Goal: Task Accomplishment & Management: Manage account settings

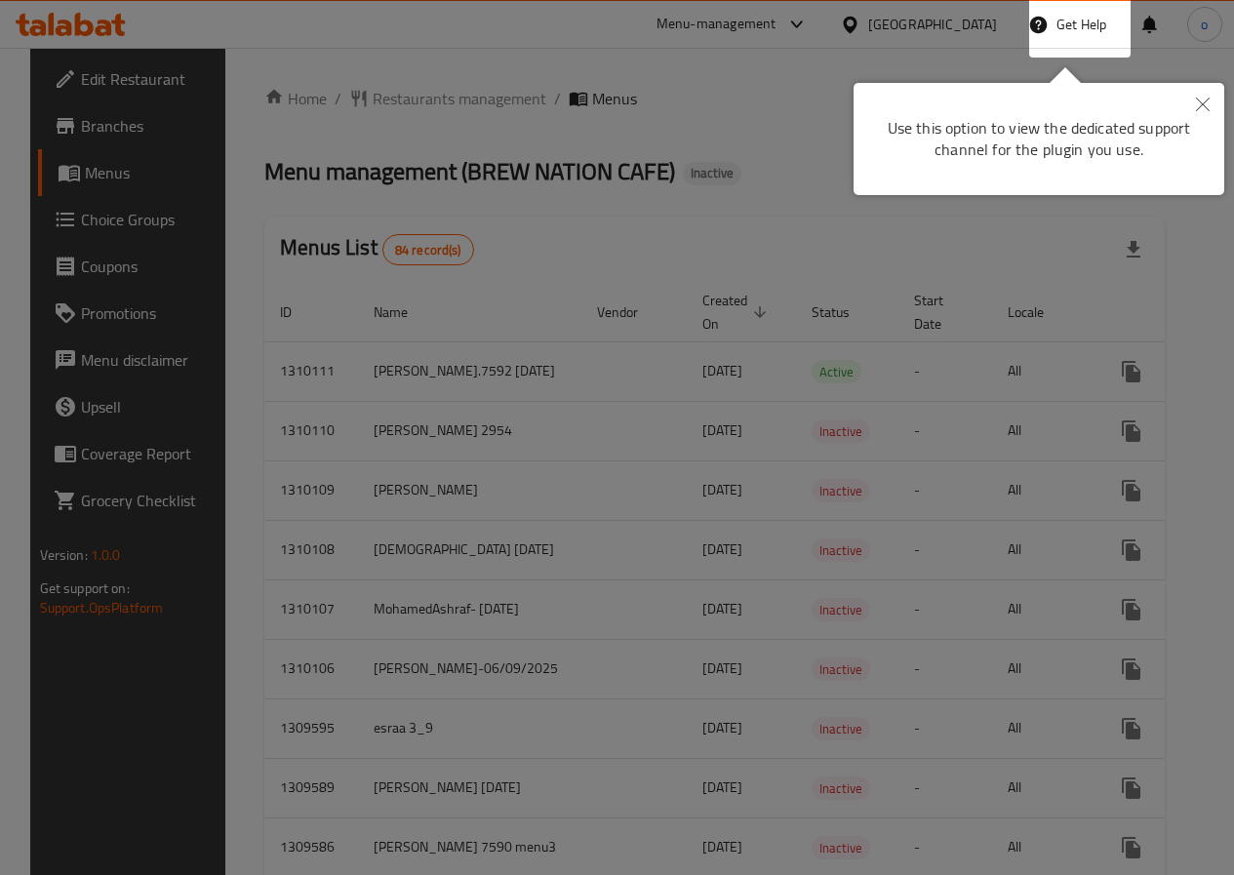
click at [838, 187] on div at bounding box center [617, 437] width 1234 height 875
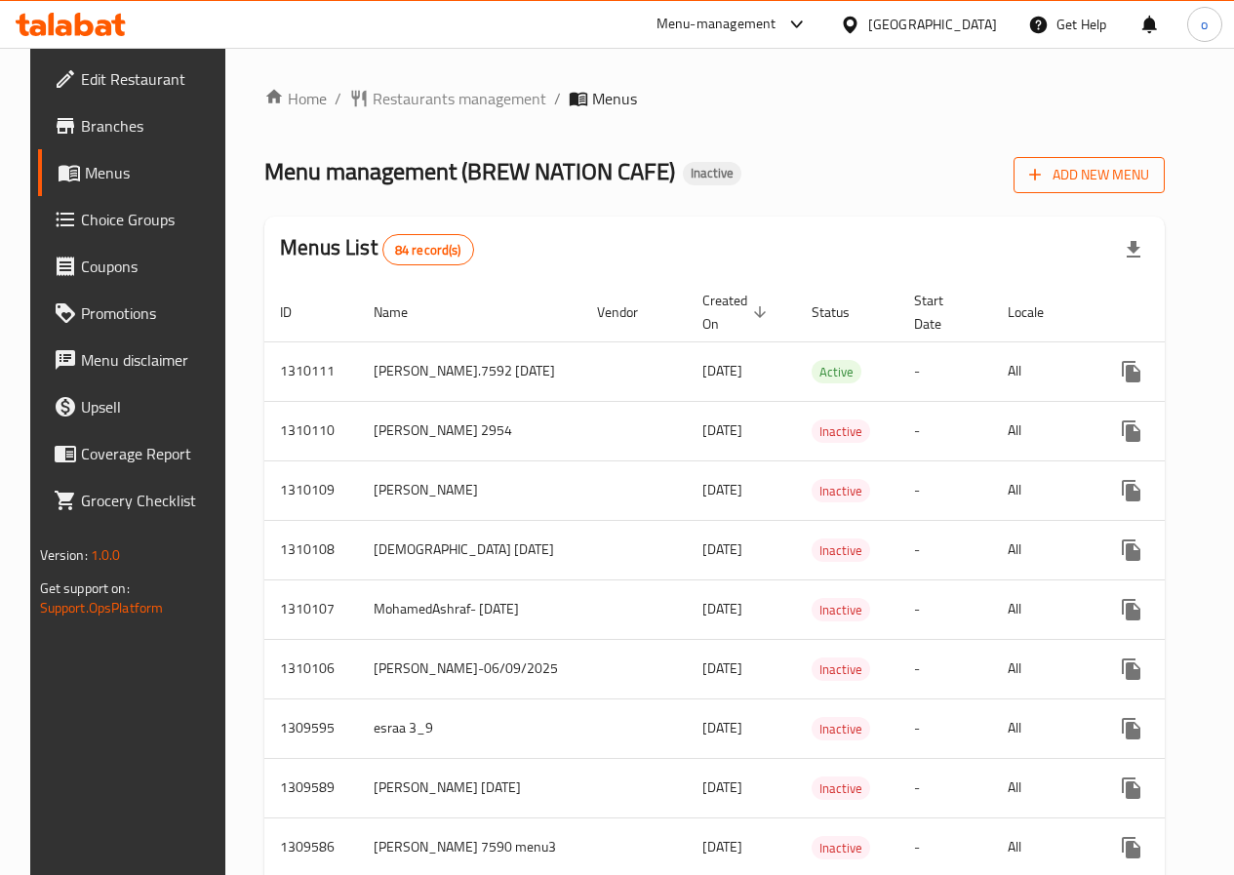
click at [1097, 185] on span "Add New Menu" at bounding box center [1089, 175] width 120 height 24
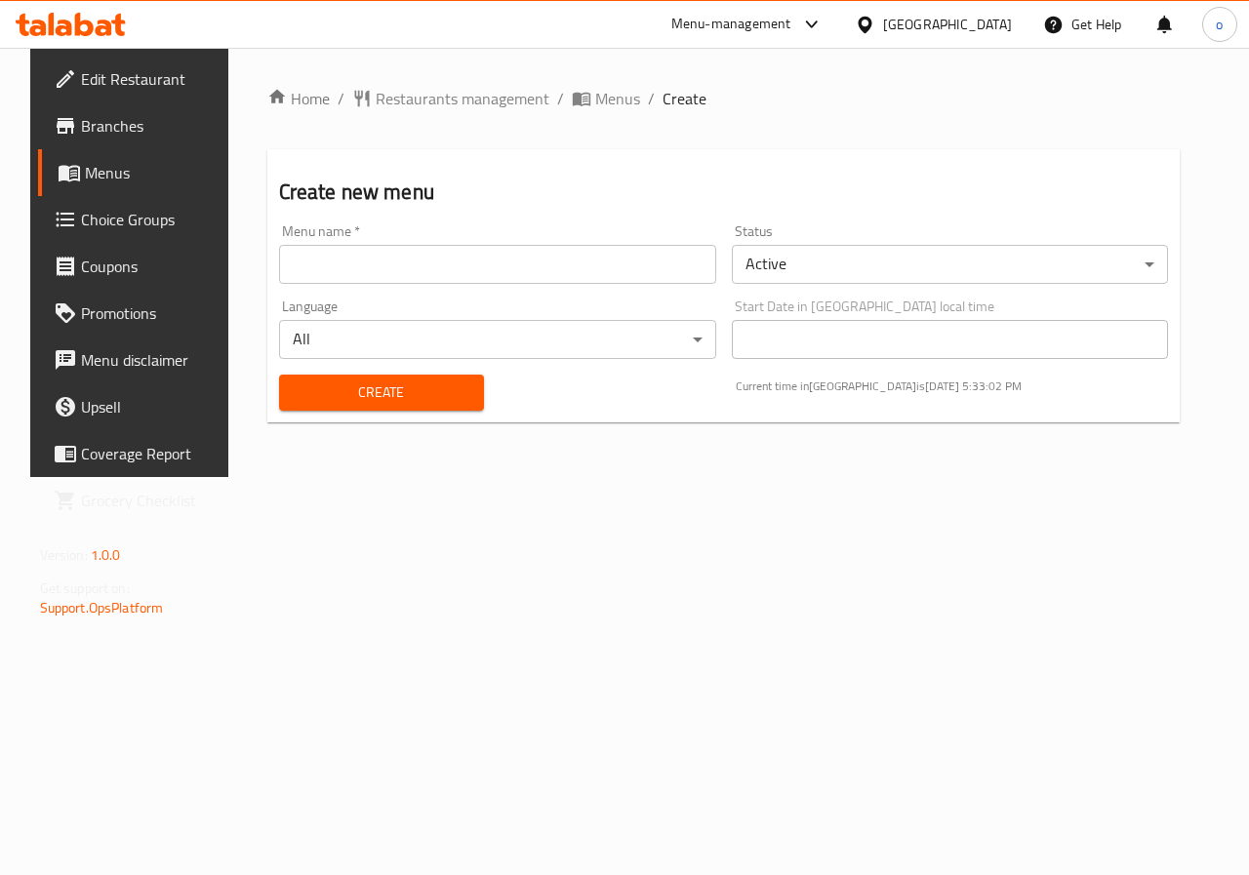
drag, startPoint x: 490, startPoint y: 256, endPoint x: 512, endPoint y: 265, distance: 24.5
click at [512, 265] on input "text" at bounding box center [497, 264] width 437 height 39
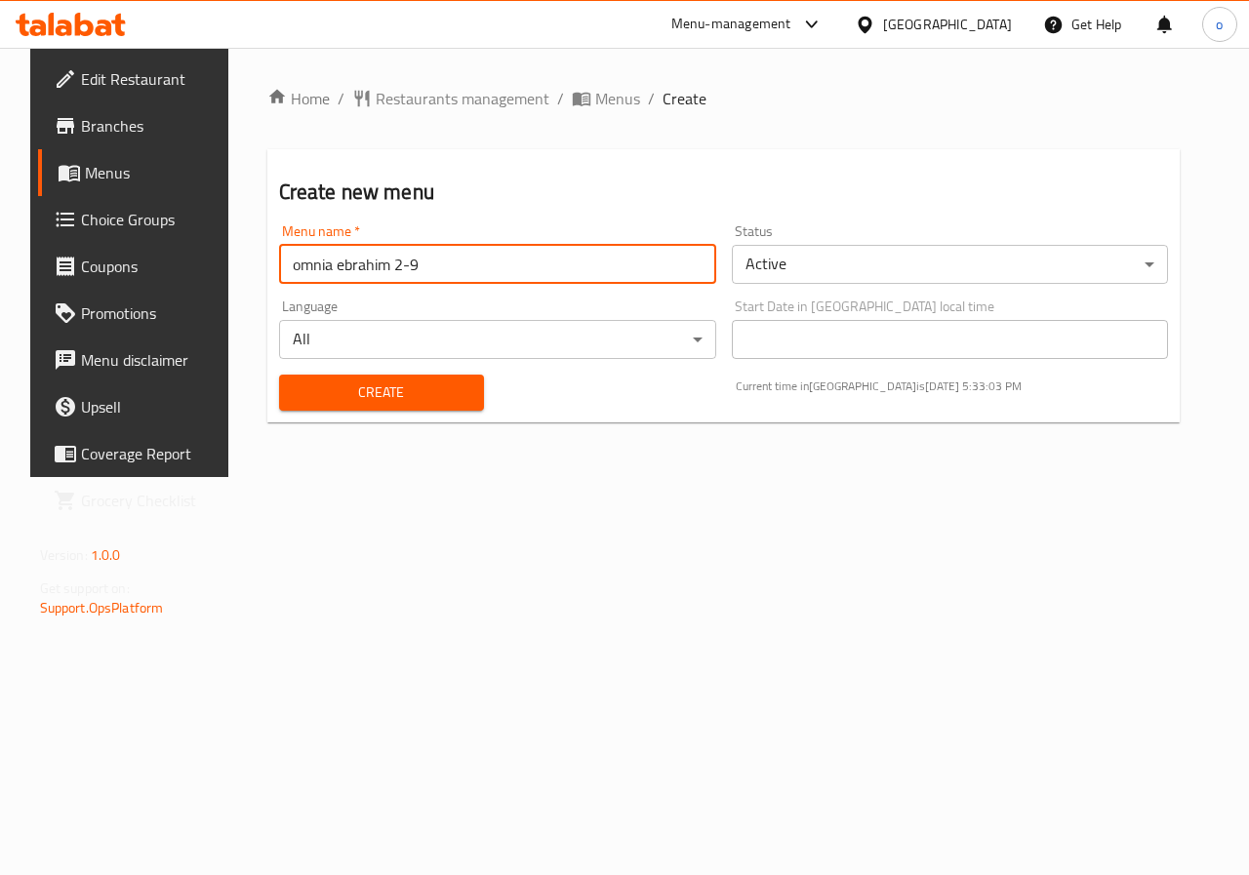
click at [424, 264] on input "omnia ebrahim 2-9" at bounding box center [497, 264] width 437 height 39
click at [887, 253] on body "​ Menu-management Egypt Get Help o Edit Restaurant Branches Menus Choice Groups…" at bounding box center [624, 461] width 1249 height 827
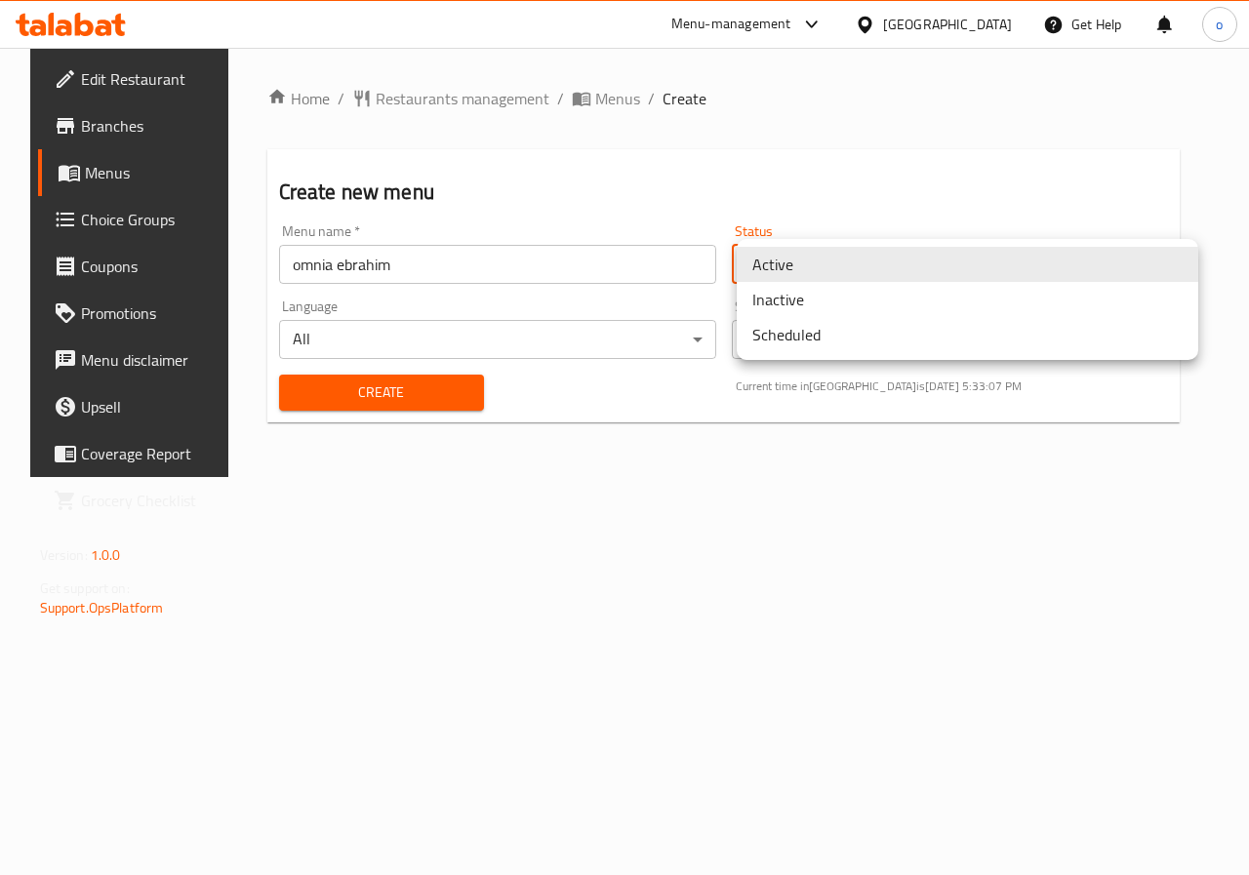
click at [835, 300] on li "Inactive" at bounding box center [967, 299] width 461 height 35
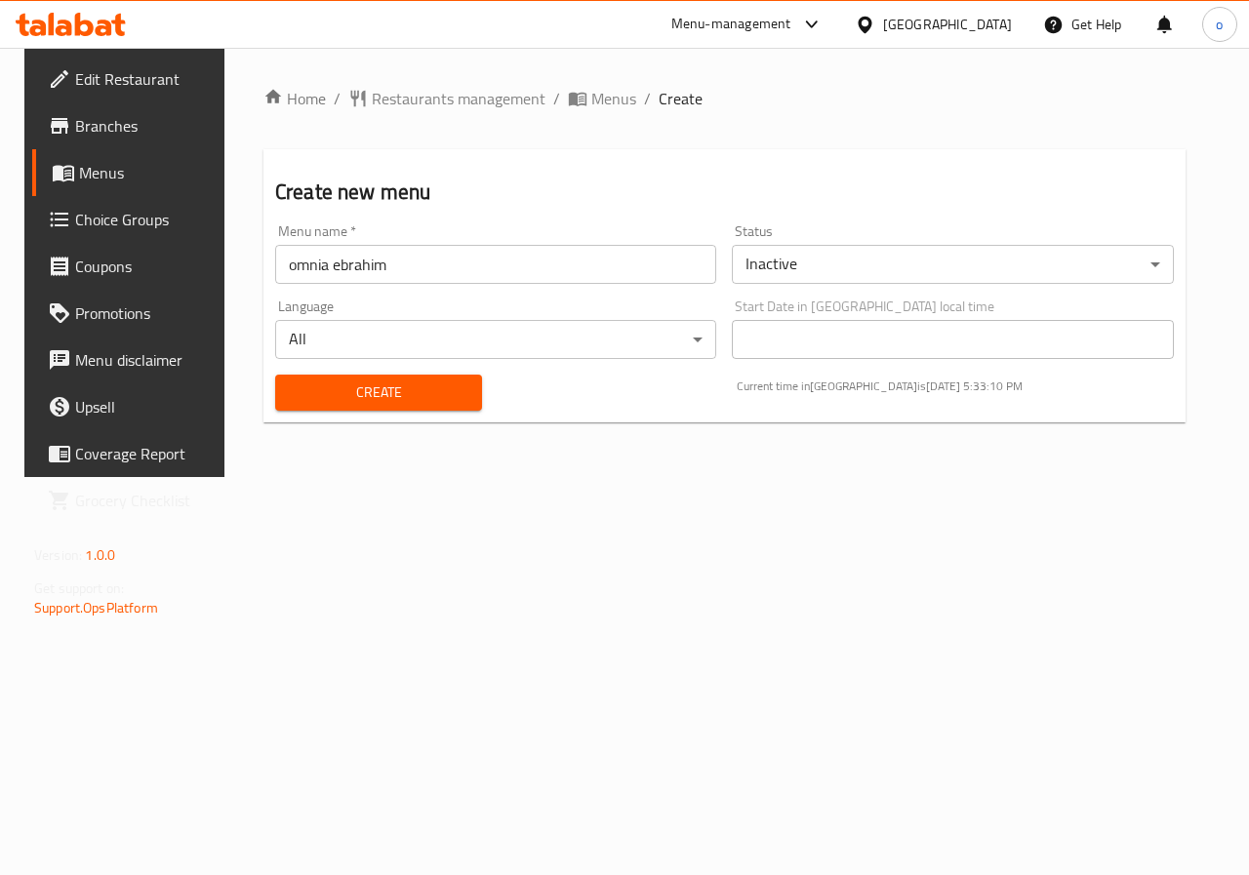
click at [580, 225] on div "Menu name   * omnia ebrahim Menu name *" at bounding box center [495, 254] width 441 height 60
click at [564, 251] on input "omnia ebrahim" at bounding box center [495, 264] width 441 height 39
type input "omnia ebrahim 6\9"
click at [343, 395] on span "Create" at bounding box center [379, 392] width 176 height 24
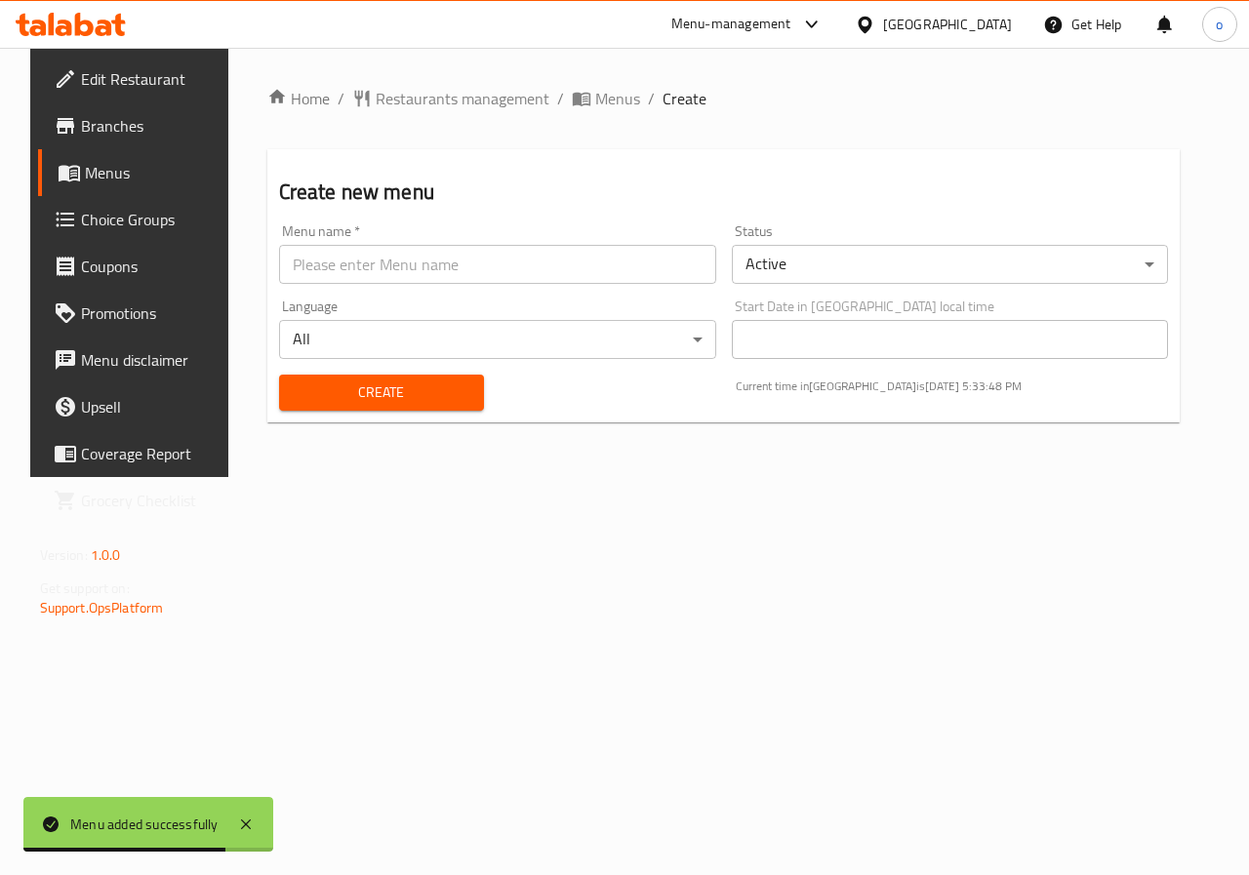
click at [418, 268] on input "text" at bounding box center [497, 264] width 437 height 39
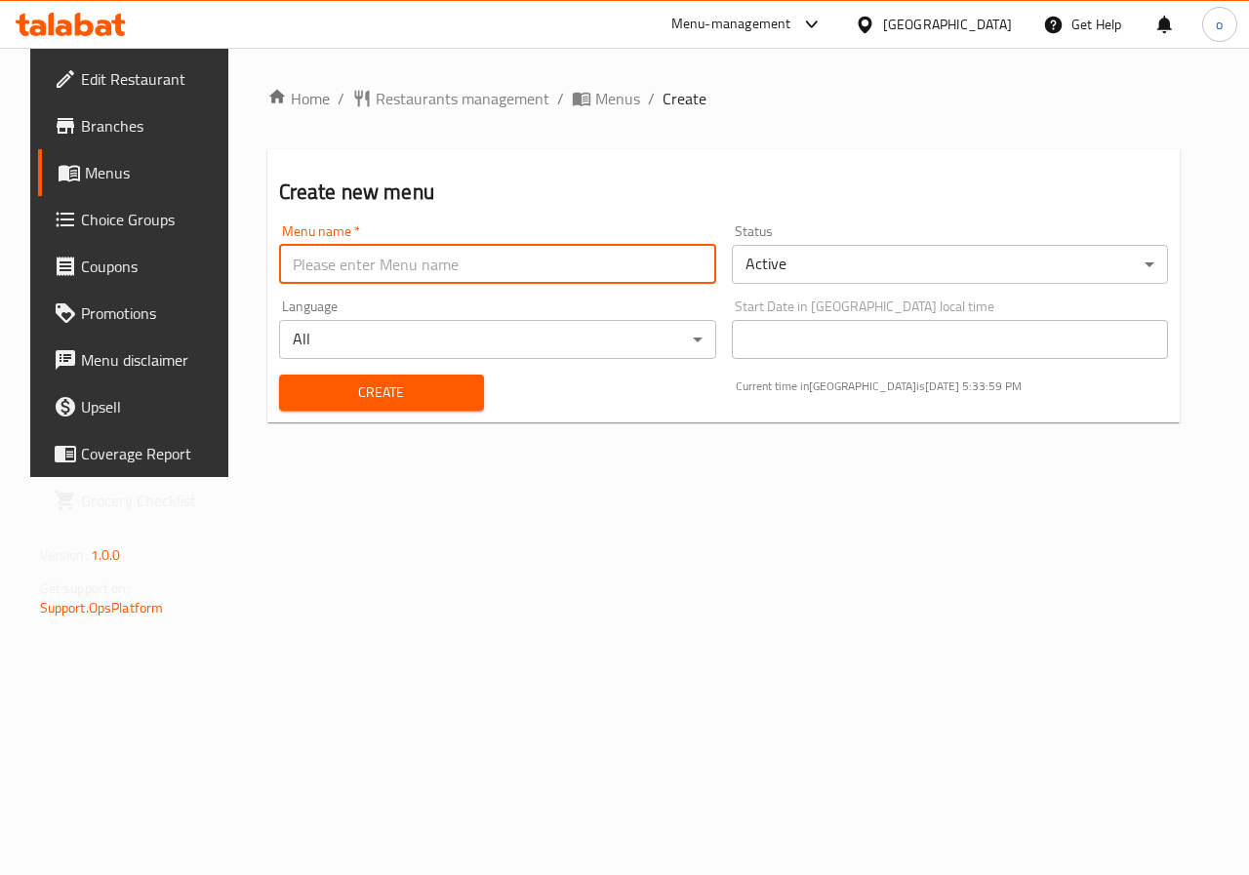
click at [81, 83] on span "Edit Restaurant" at bounding box center [152, 78] width 142 height 23
click at [58, 163] on icon at bounding box center [69, 172] width 23 height 23
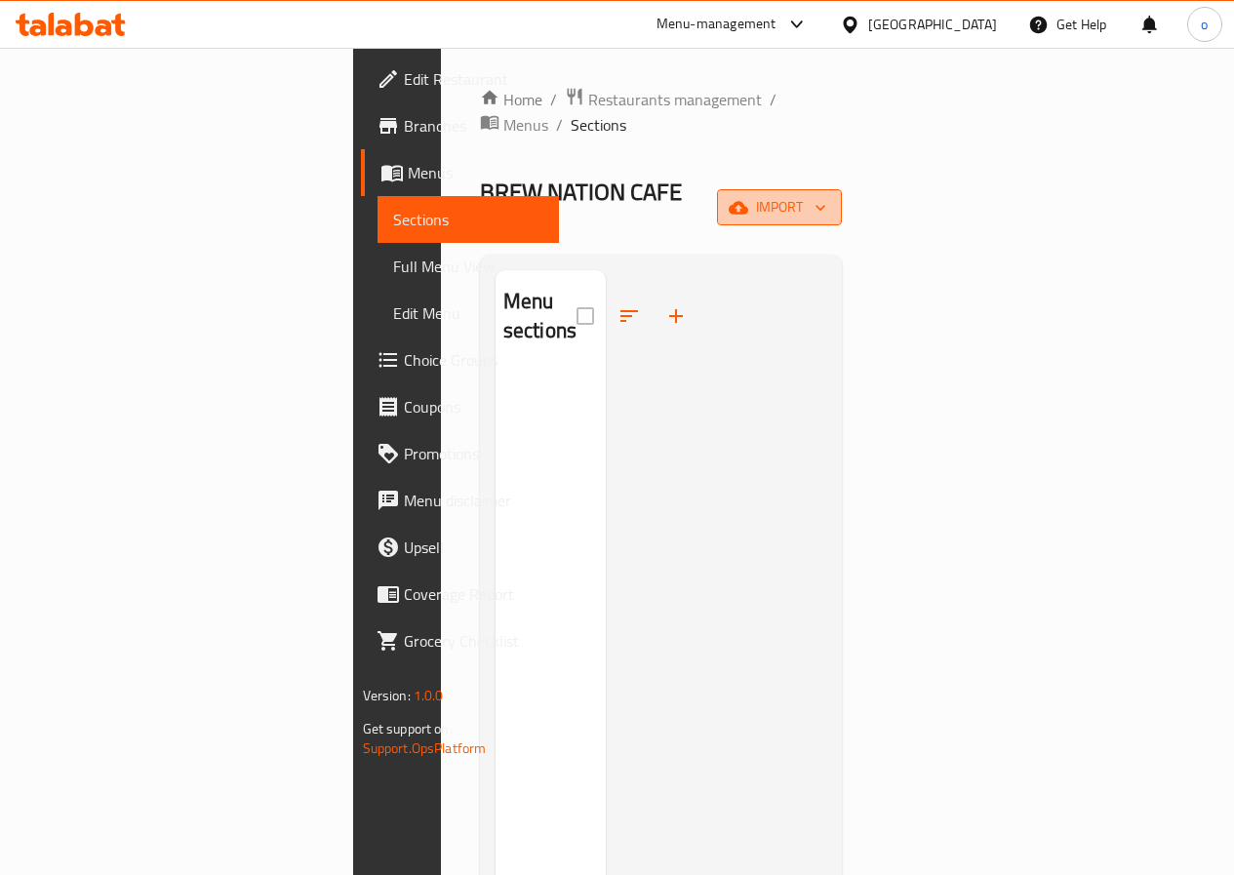
click at [826, 195] on span "import" at bounding box center [780, 207] width 94 height 24
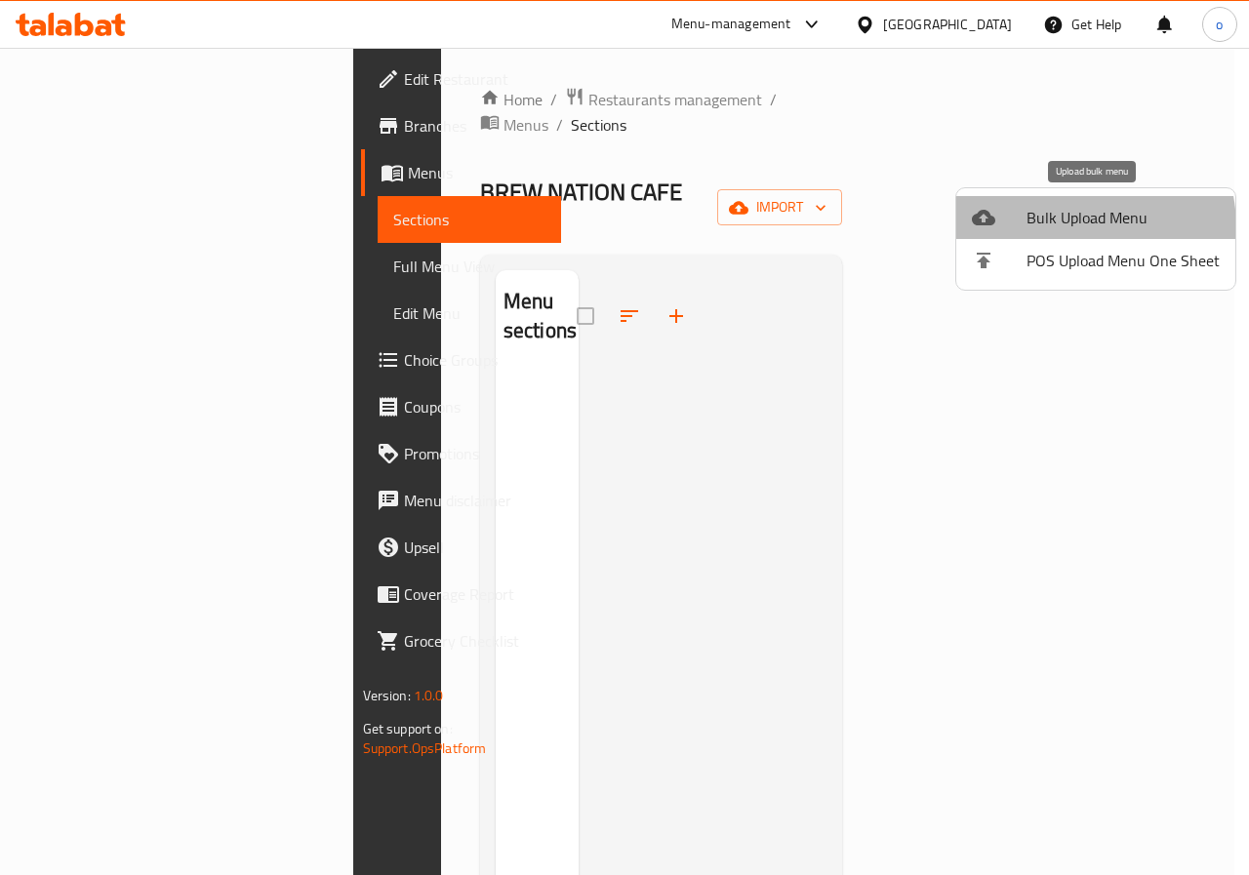
click at [1053, 228] on span "Bulk Upload Menu" at bounding box center [1122, 217] width 193 height 23
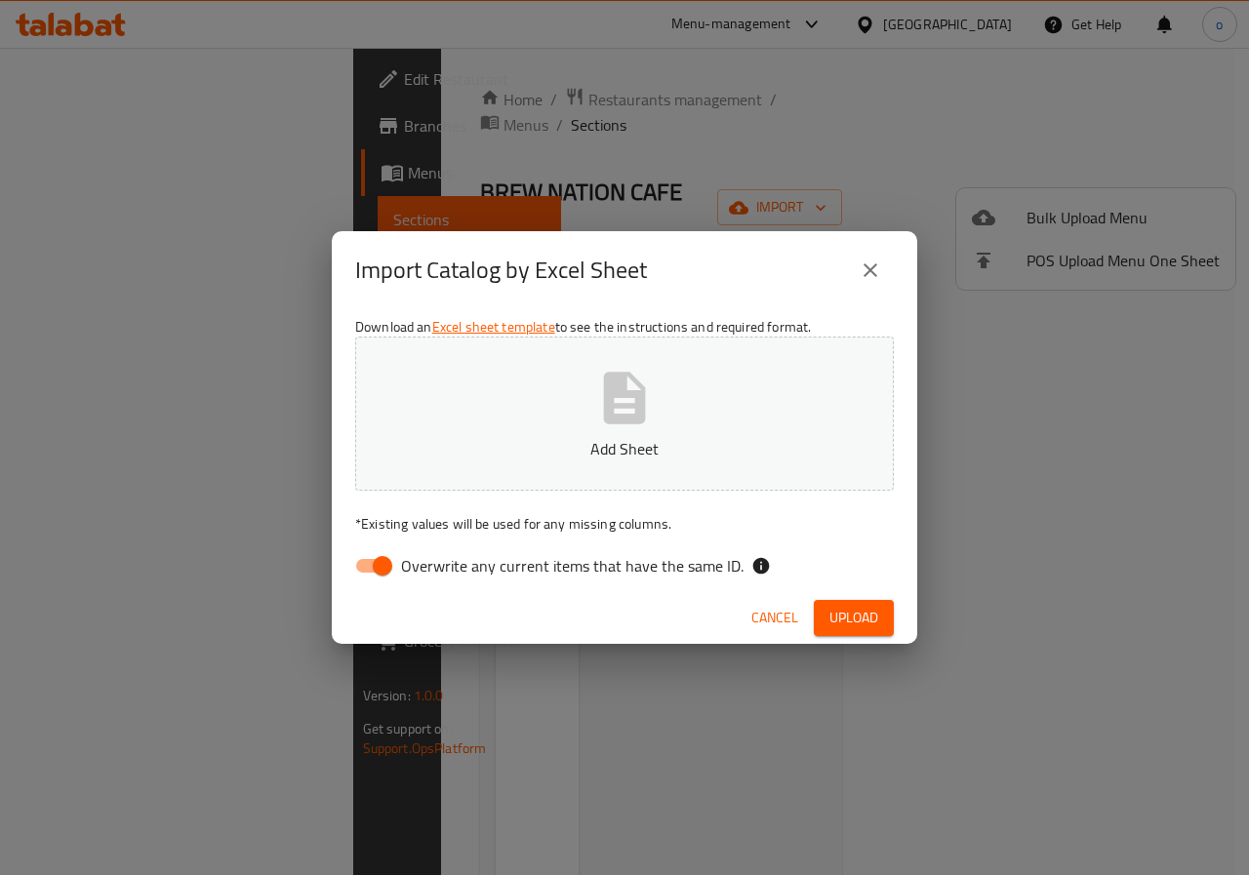
click at [384, 574] on input "Overwrite any current items that have the same ID." at bounding box center [382, 565] width 111 height 37
checkbox input "false"
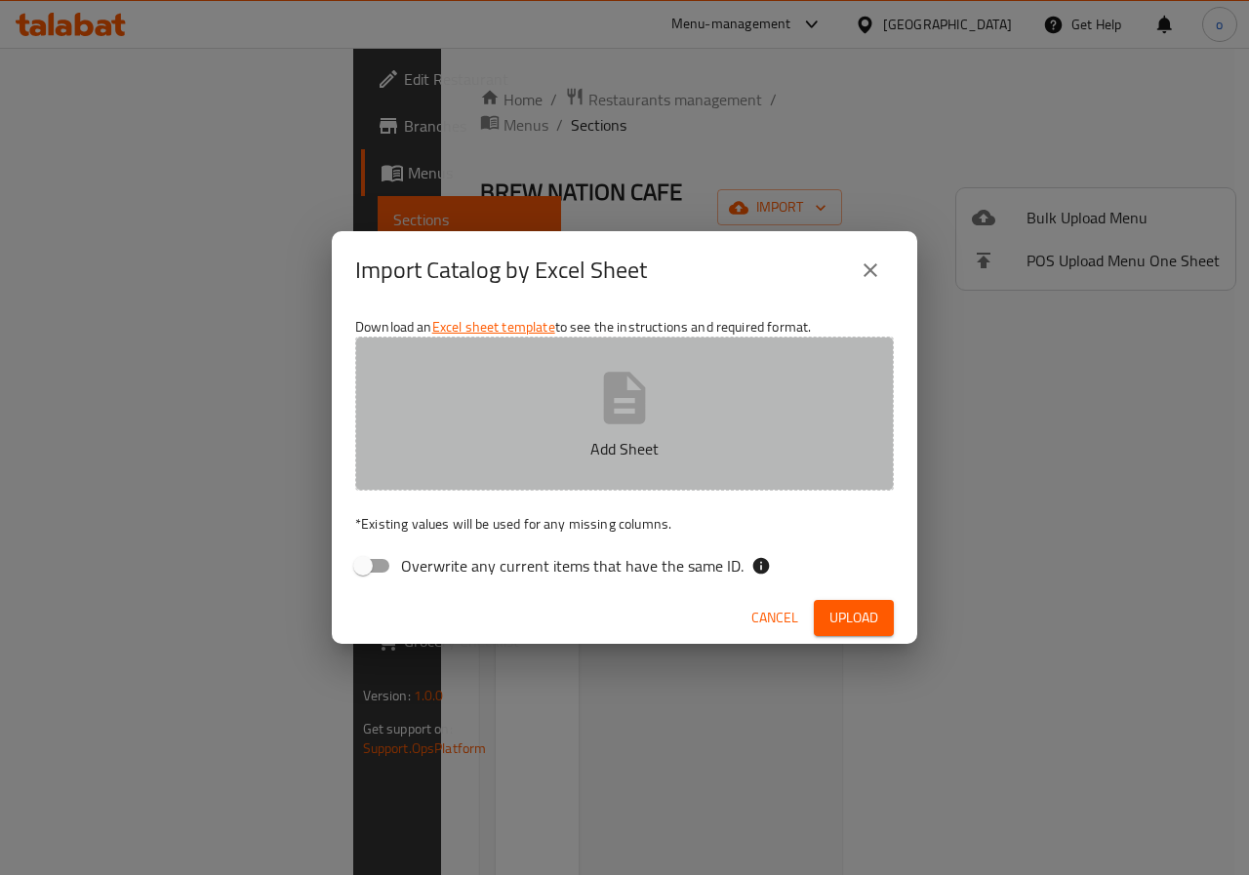
click at [457, 458] on p "Add Sheet" at bounding box center [624, 448] width 478 height 23
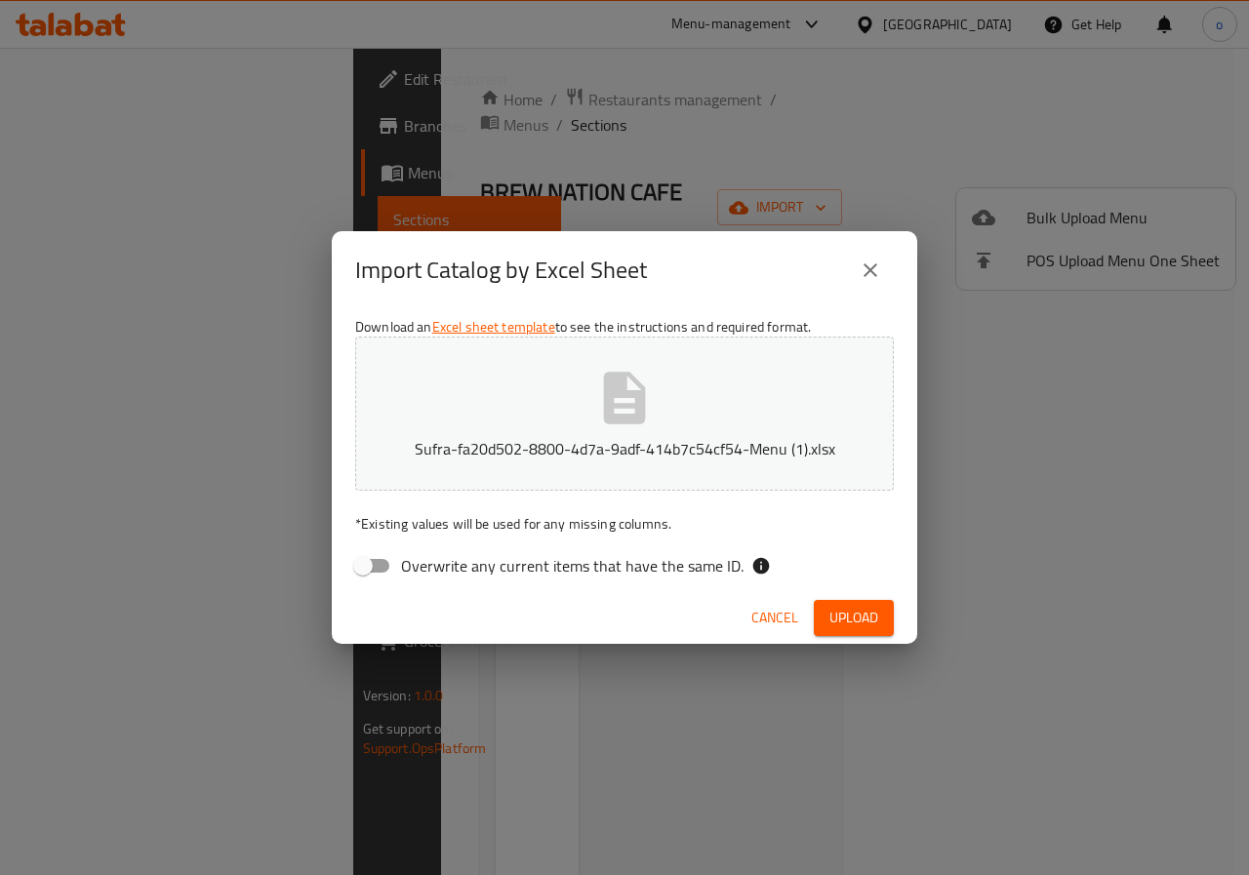
click at [862, 623] on span "Upload" at bounding box center [853, 618] width 49 height 24
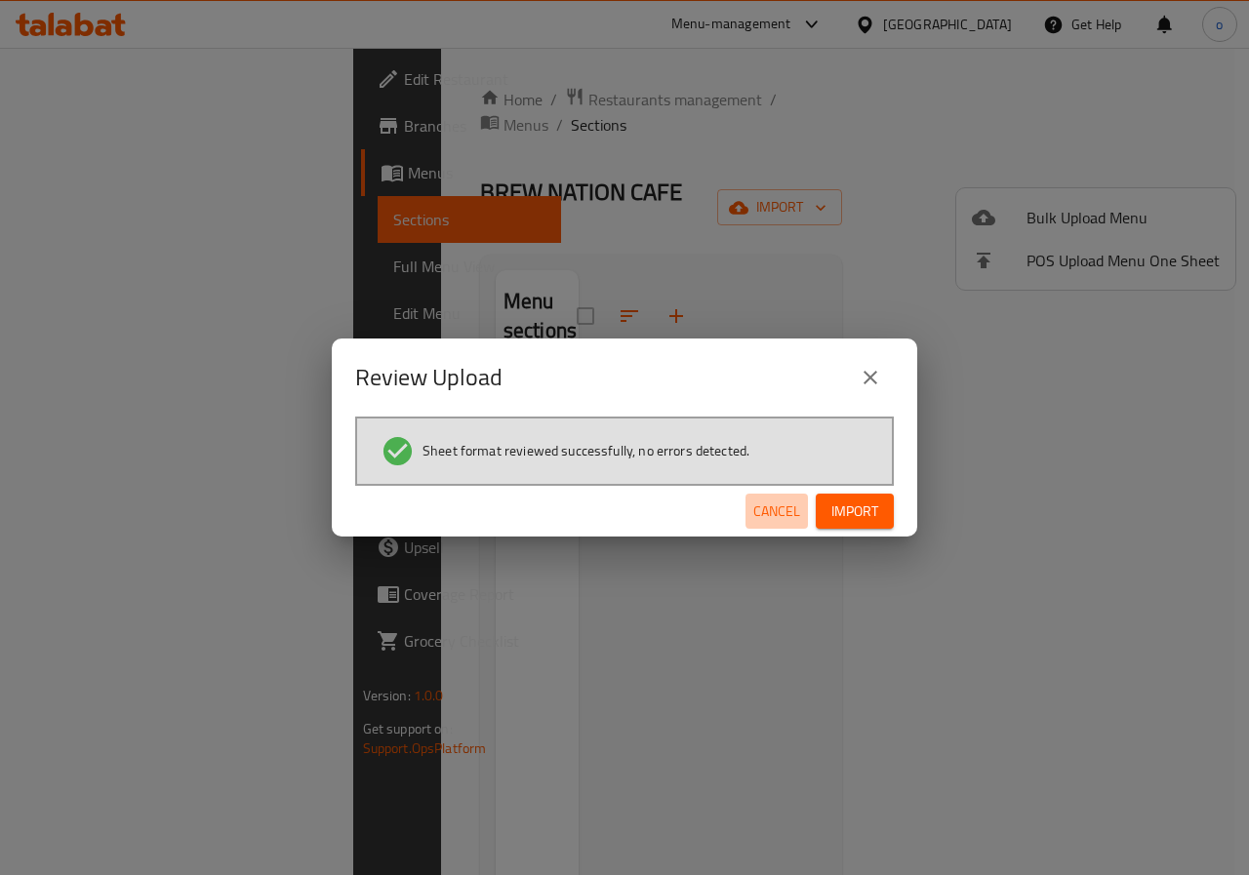
click at [791, 502] on span "Cancel" at bounding box center [776, 511] width 47 height 24
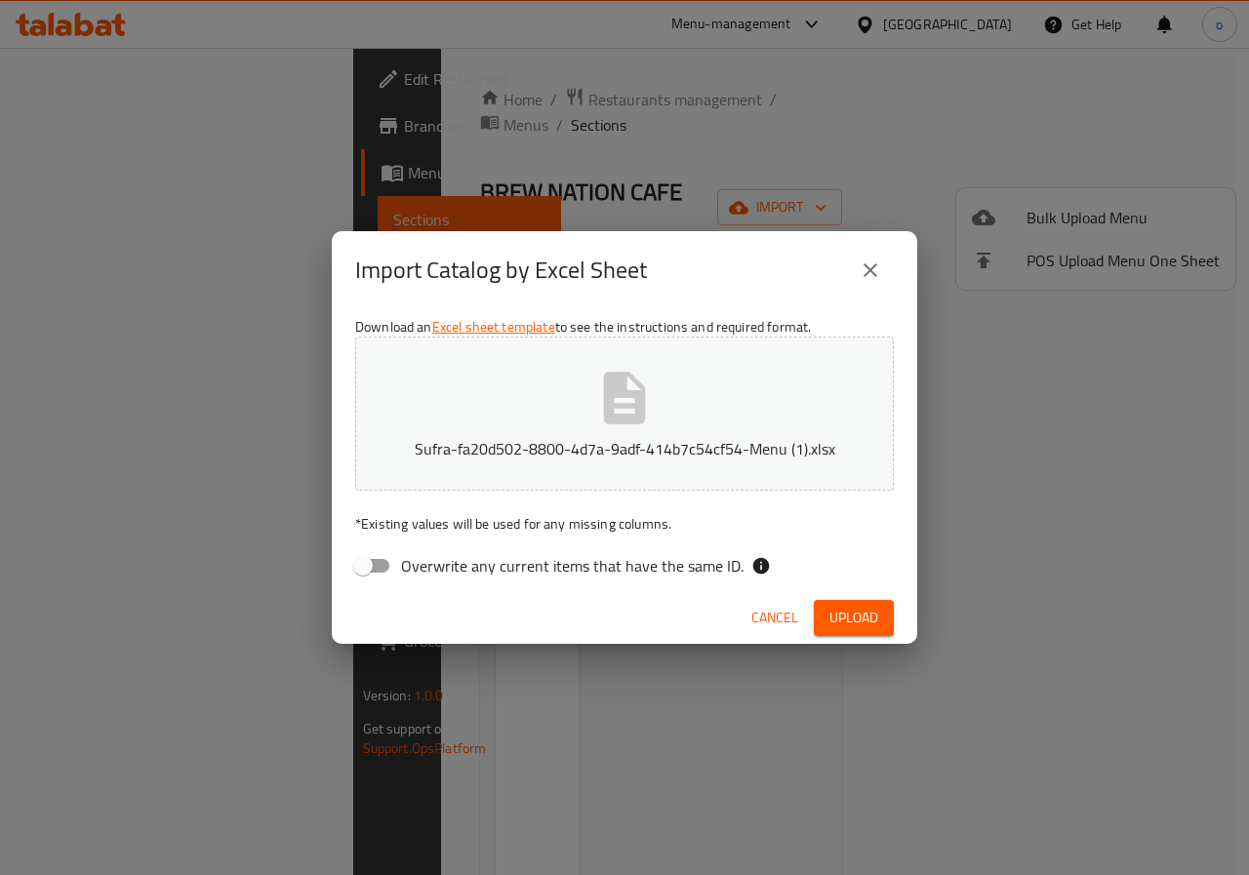
click at [584, 411] on button "Sufra-fa20d502-8800-4d7a-9adf-414b7c54cf54-Menu (1).xlsx" at bounding box center [624, 414] width 538 height 154
click at [879, 268] on icon "close" at bounding box center [869, 270] width 23 height 23
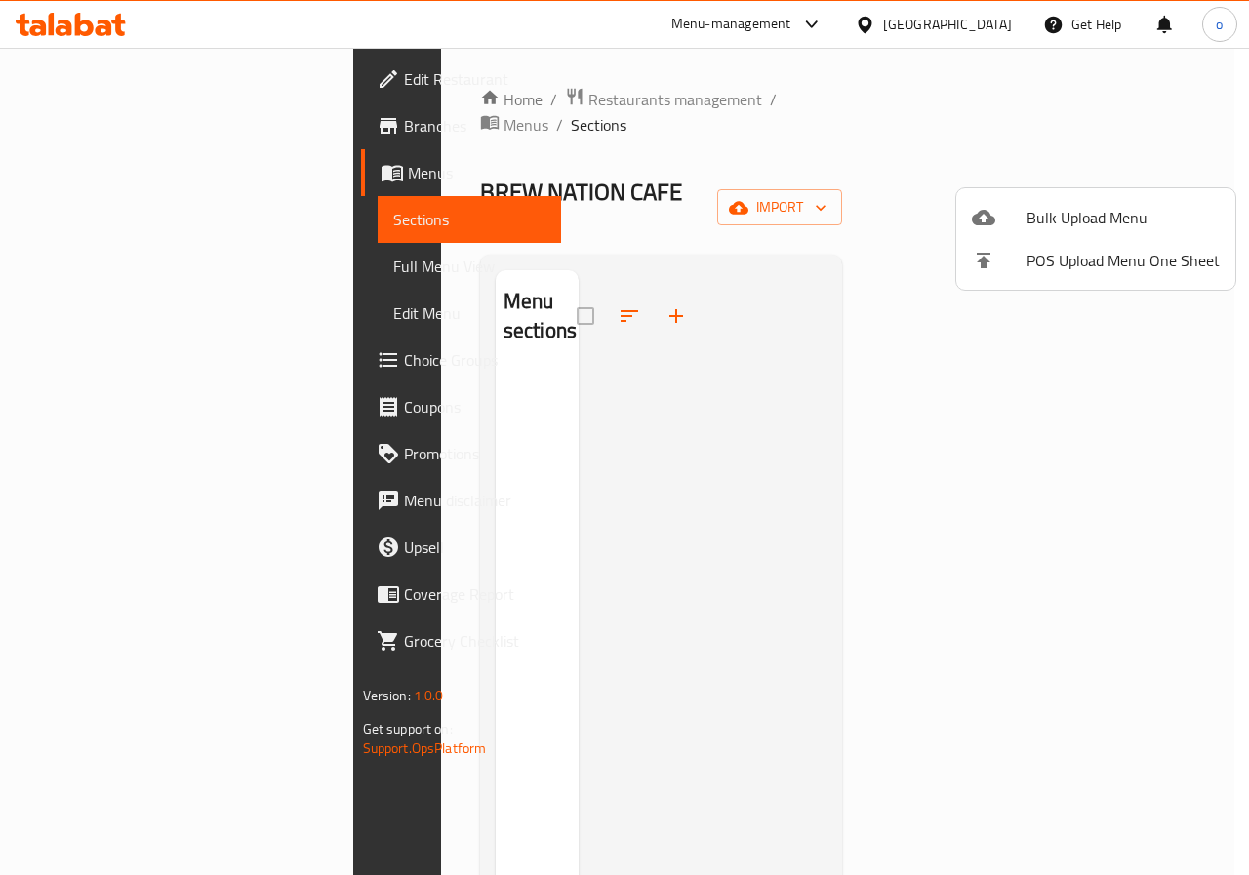
click at [1102, 219] on span "Bulk Upload Menu" at bounding box center [1122, 217] width 193 height 23
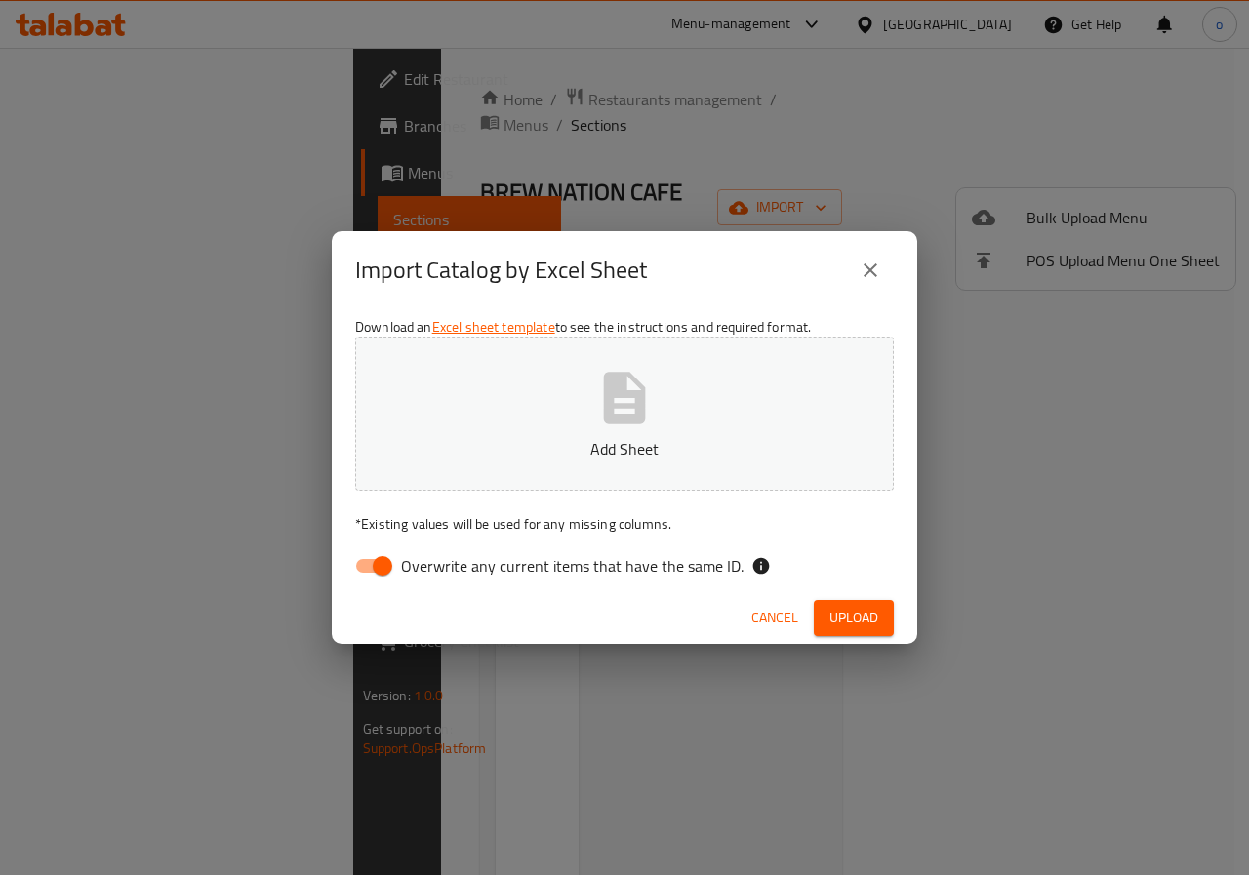
click at [375, 560] on input "Overwrite any current items that have the same ID." at bounding box center [382, 565] width 111 height 37
checkbox input "false"
click at [491, 446] on p "Add Sheet" at bounding box center [624, 448] width 478 height 23
click at [410, 84] on div "Import Catalog by Excel Sheet Download an Excel sheet template to see the instr…" at bounding box center [624, 437] width 1249 height 875
click at [860, 628] on span "Upload" at bounding box center [853, 618] width 49 height 24
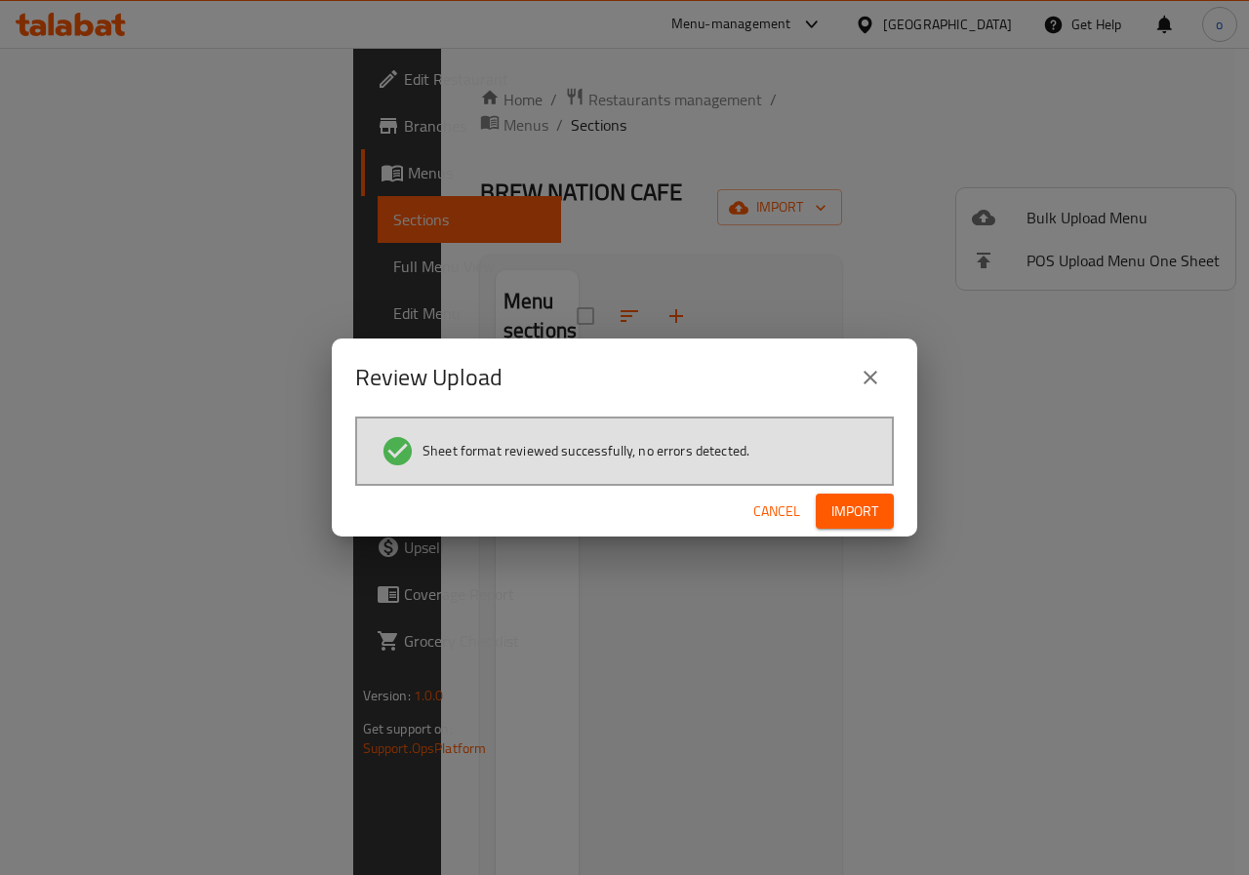
click at [854, 517] on span "Import" at bounding box center [854, 511] width 47 height 24
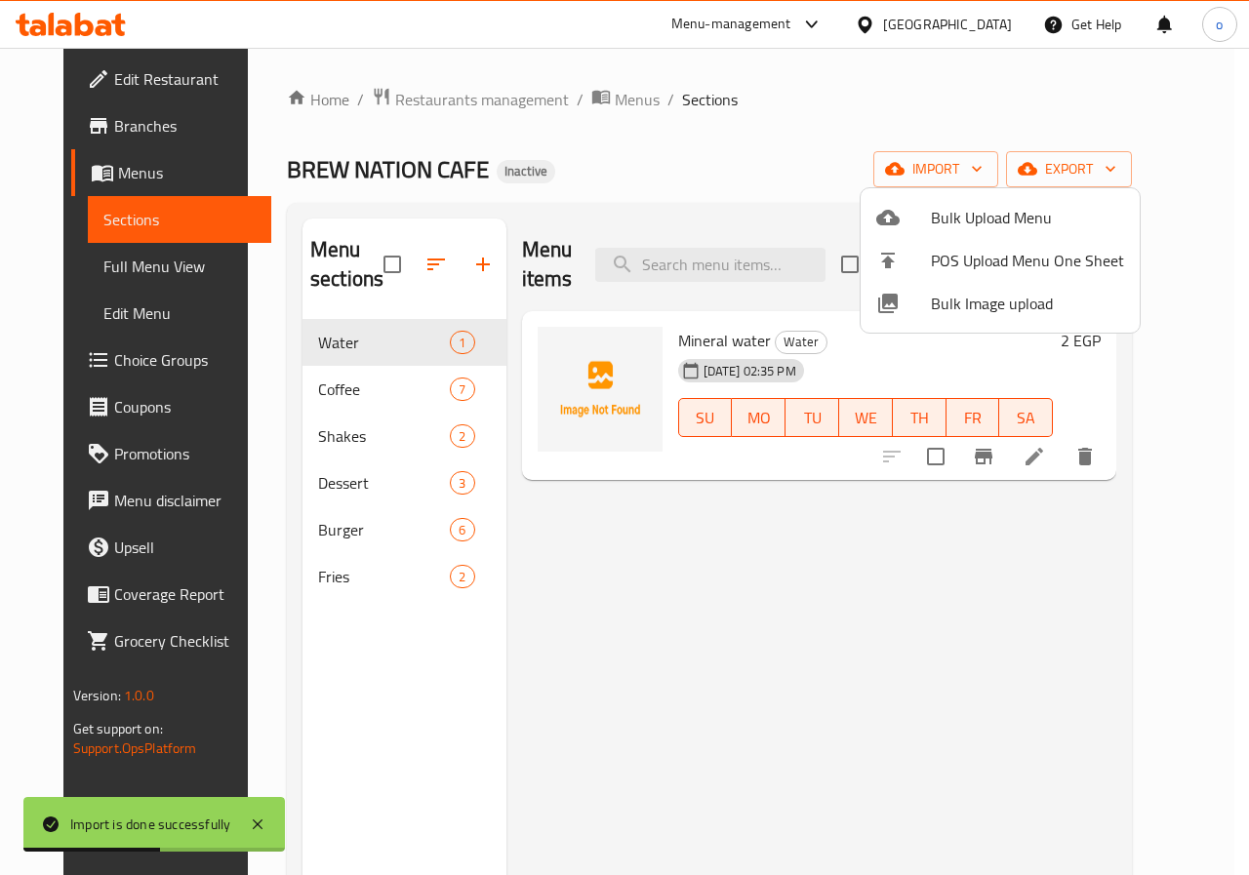
click at [819, 583] on div at bounding box center [624, 437] width 1249 height 875
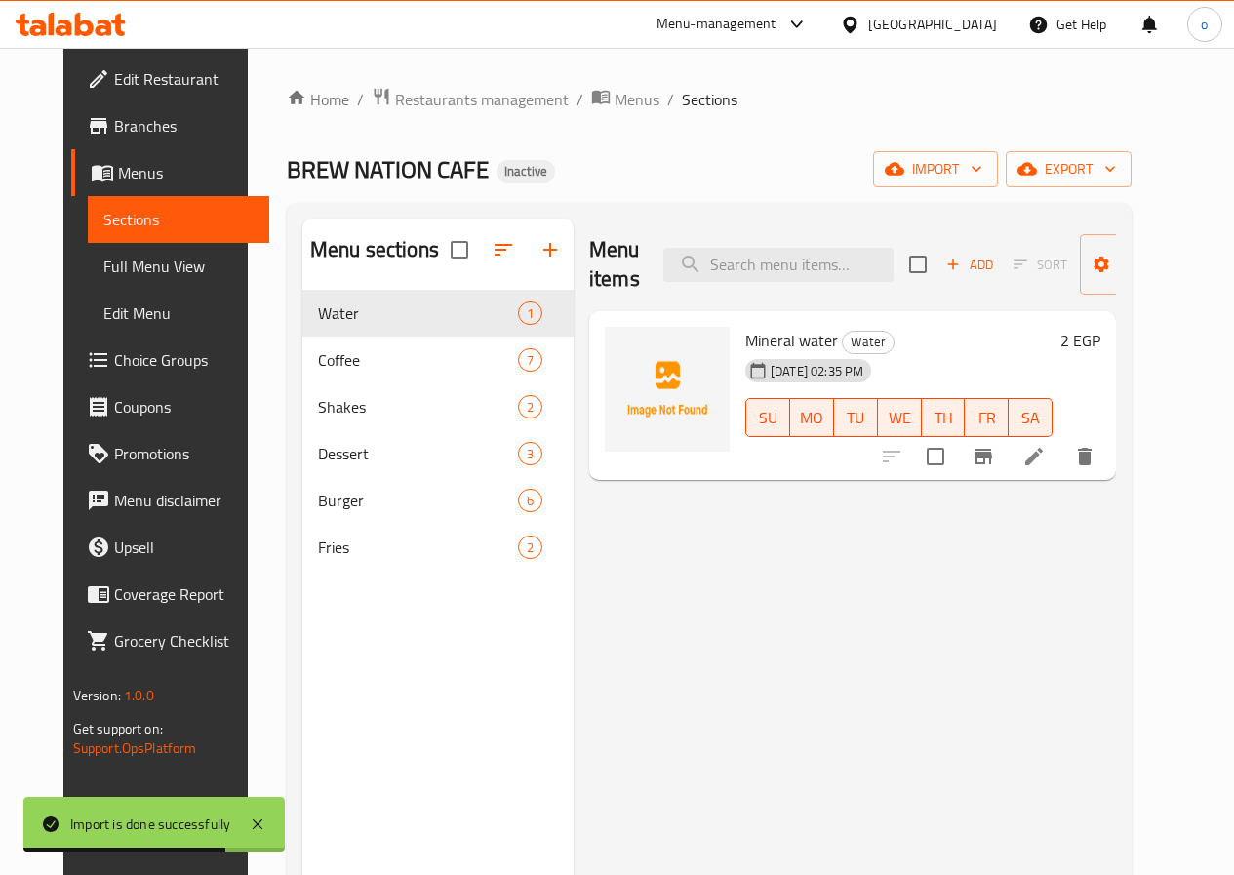
click at [1061, 456] on li at bounding box center [1034, 456] width 55 height 35
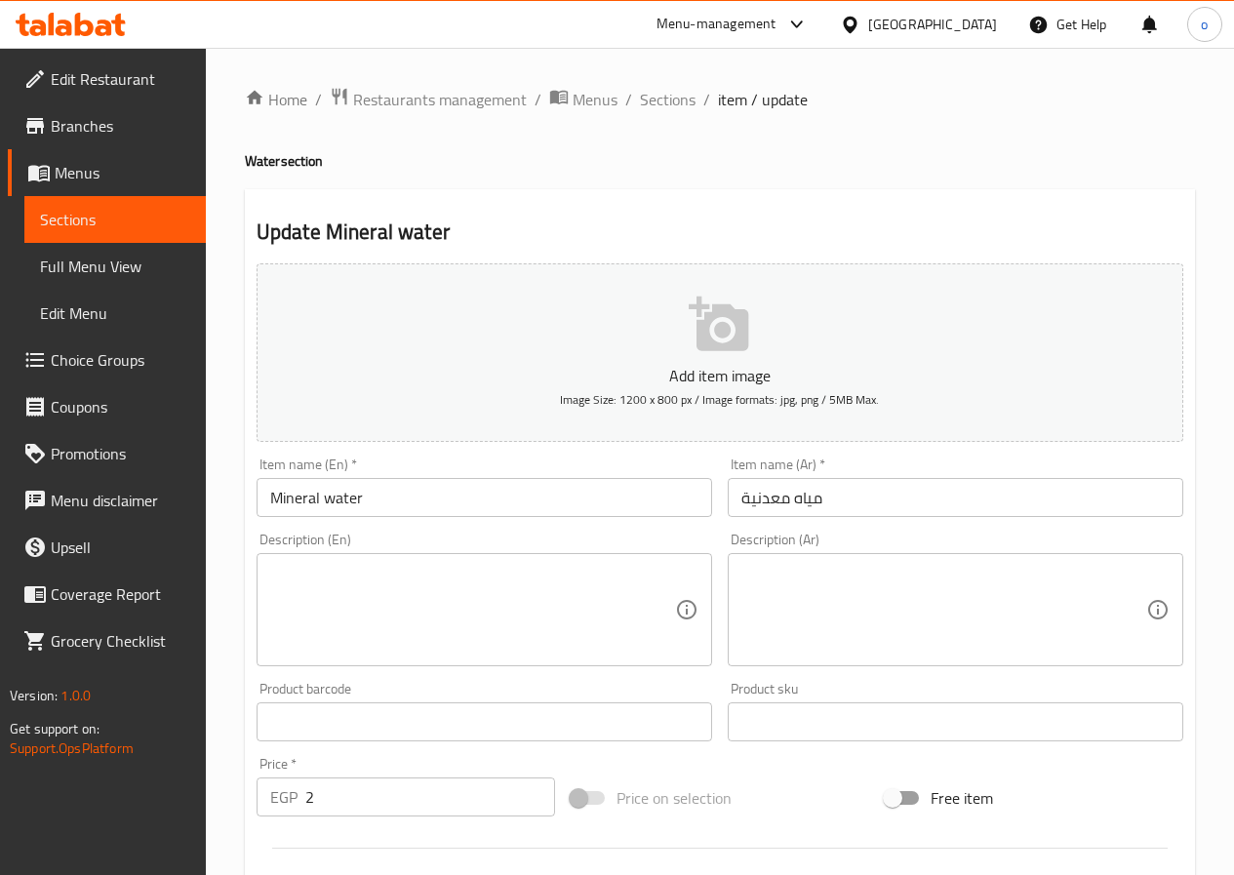
click at [121, 116] on span "Branches" at bounding box center [120, 125] width 139 height 23
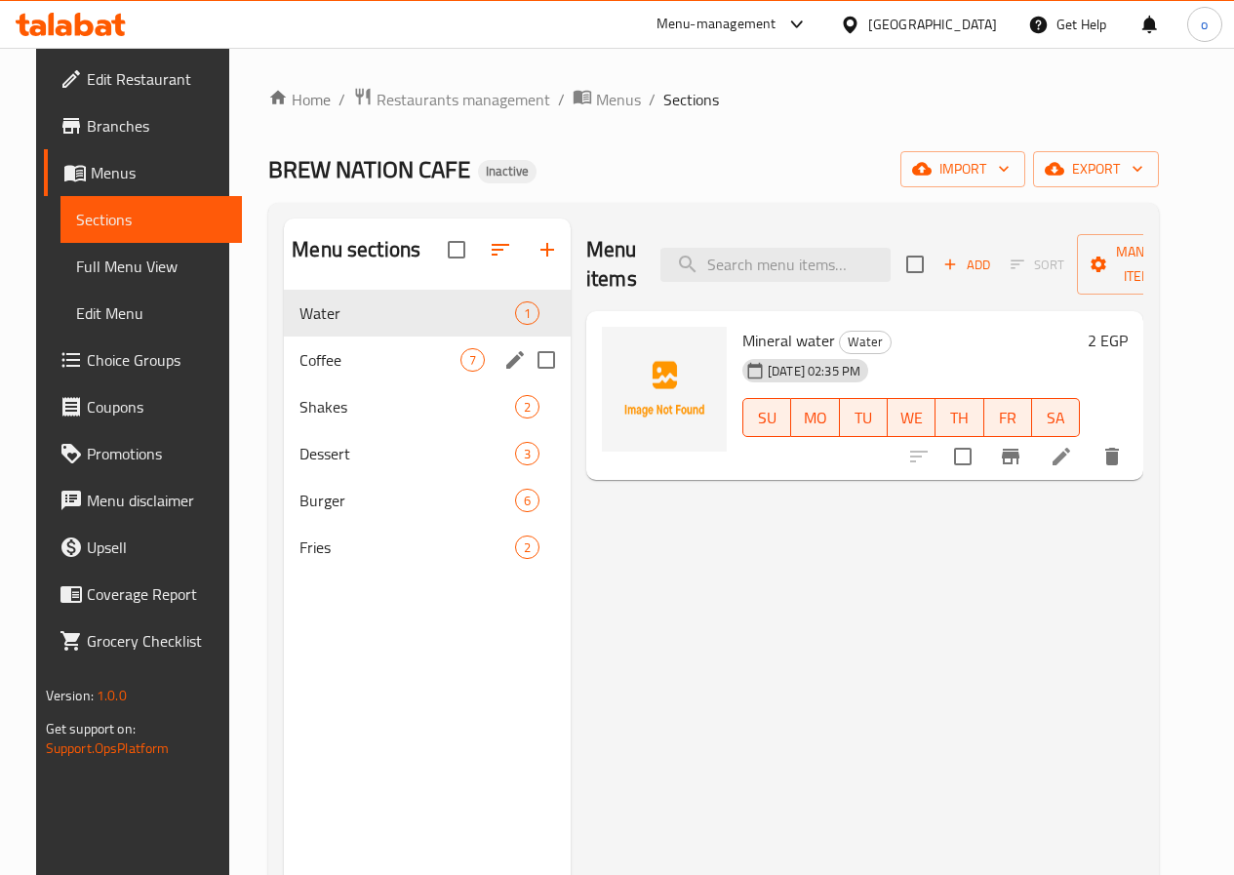
click at [284, 383] on div "Coffee 7" at bounding box center [427, 360] width 287 height 47
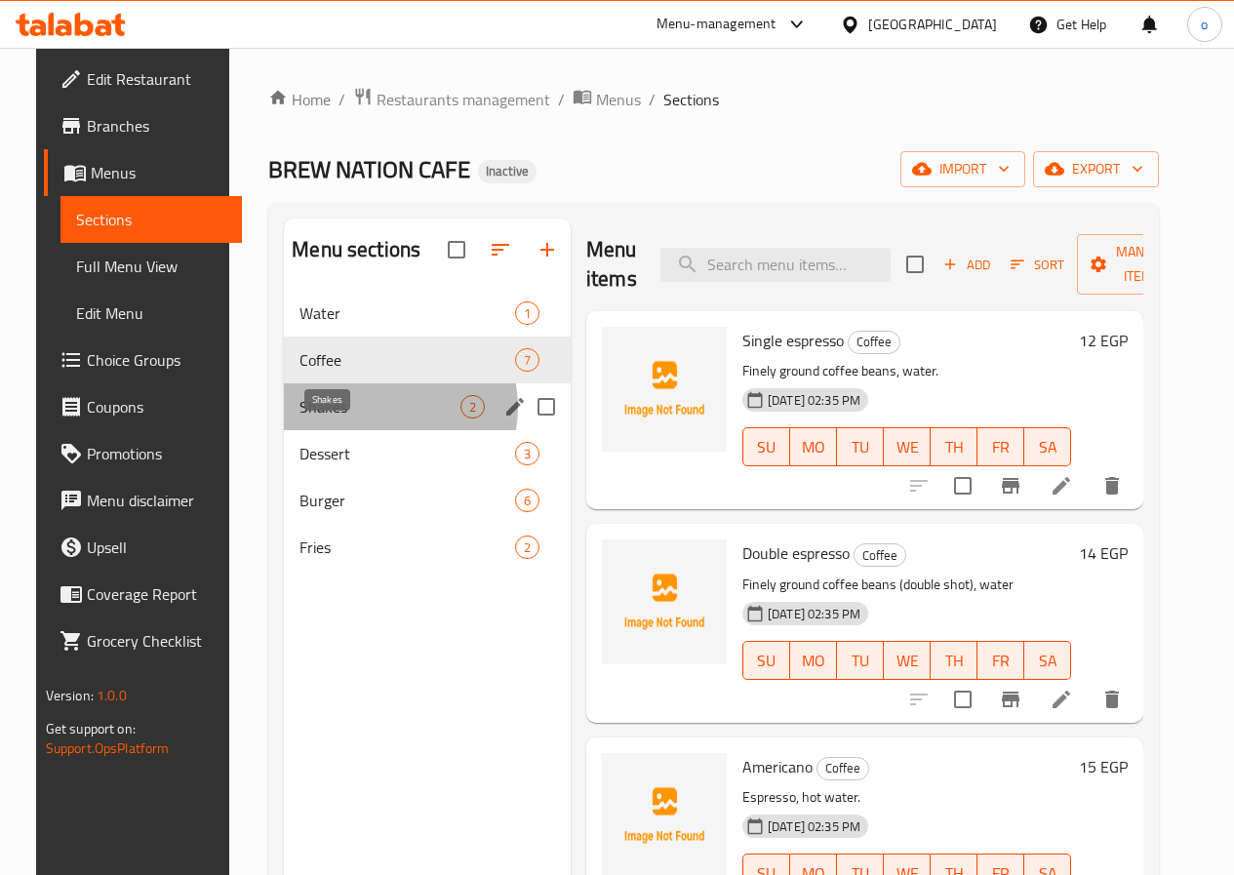
click at [359, 418] on span "Shakes" at bounding box center [379, 406] width 161 height 23
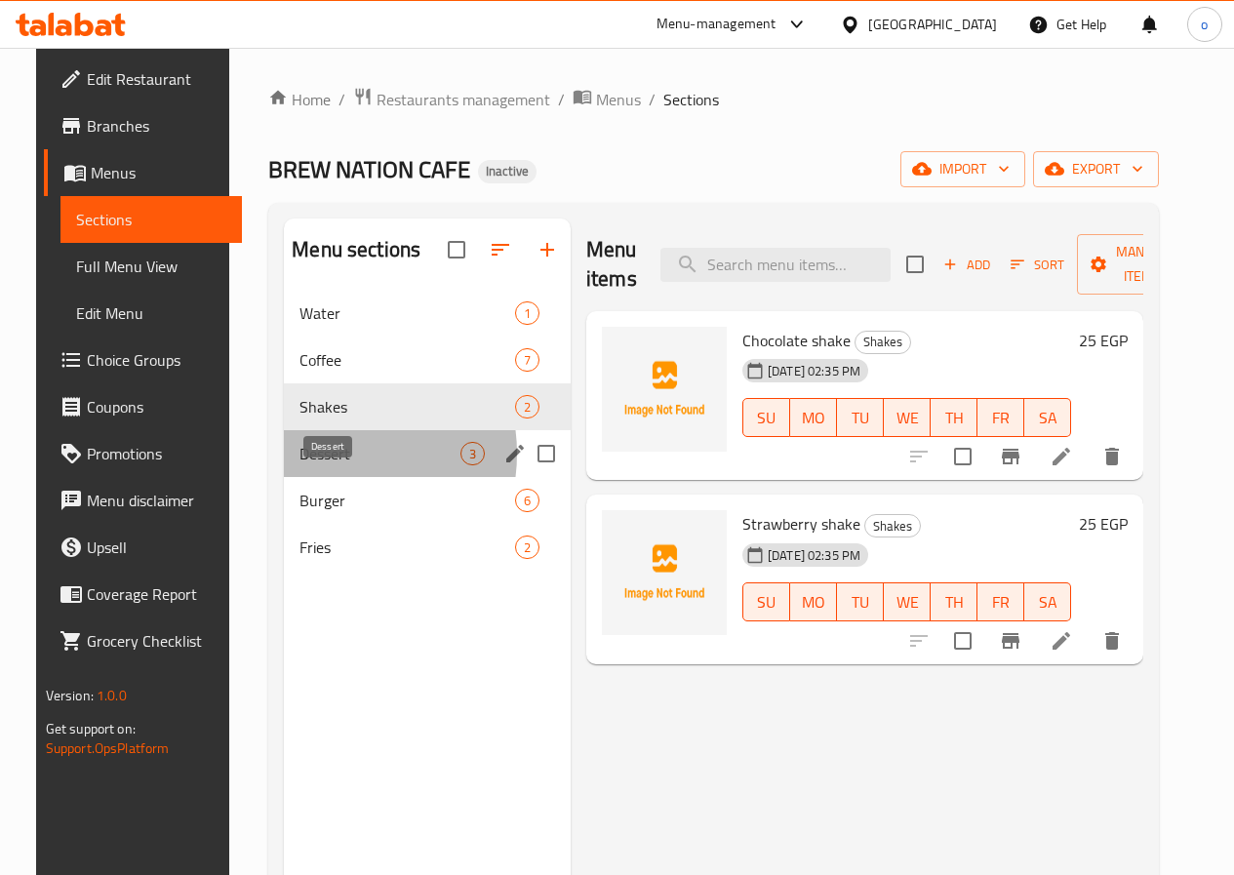
click at [310, 465] on span "Dessert" at bounding box center [379, 453] width 161 height 23
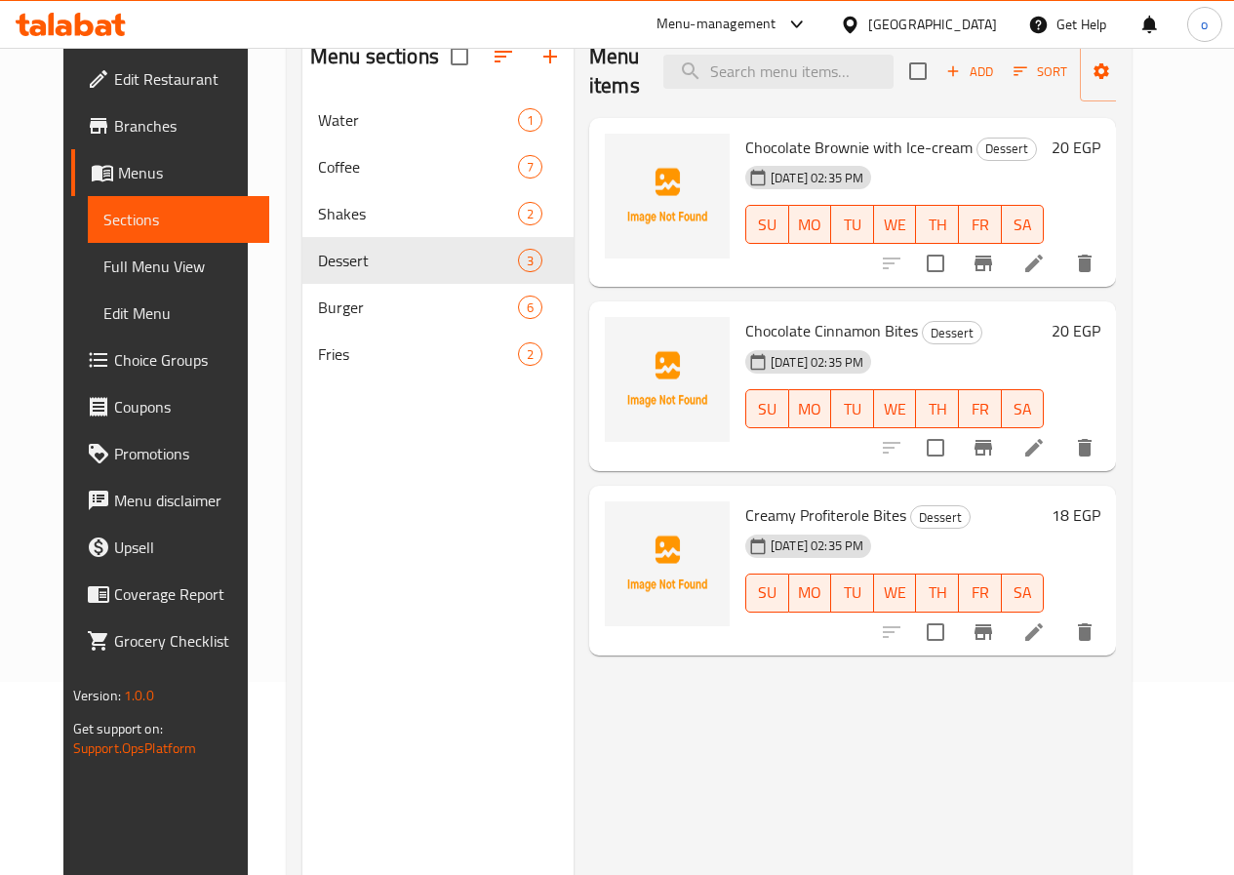
scroll to position [195, 0]
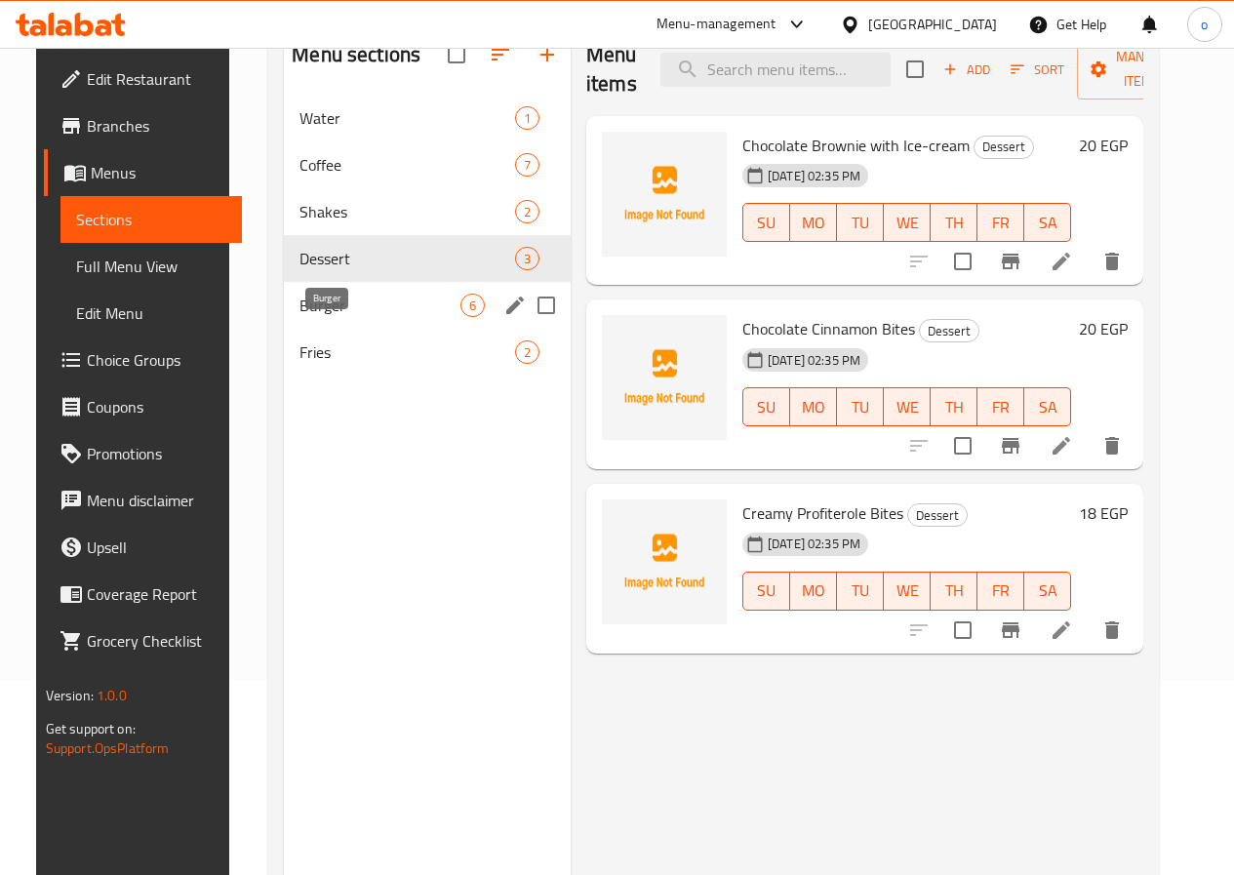
click at [349, 317] on span "Burger" at bounding box center [379, 305] width 161 height 23
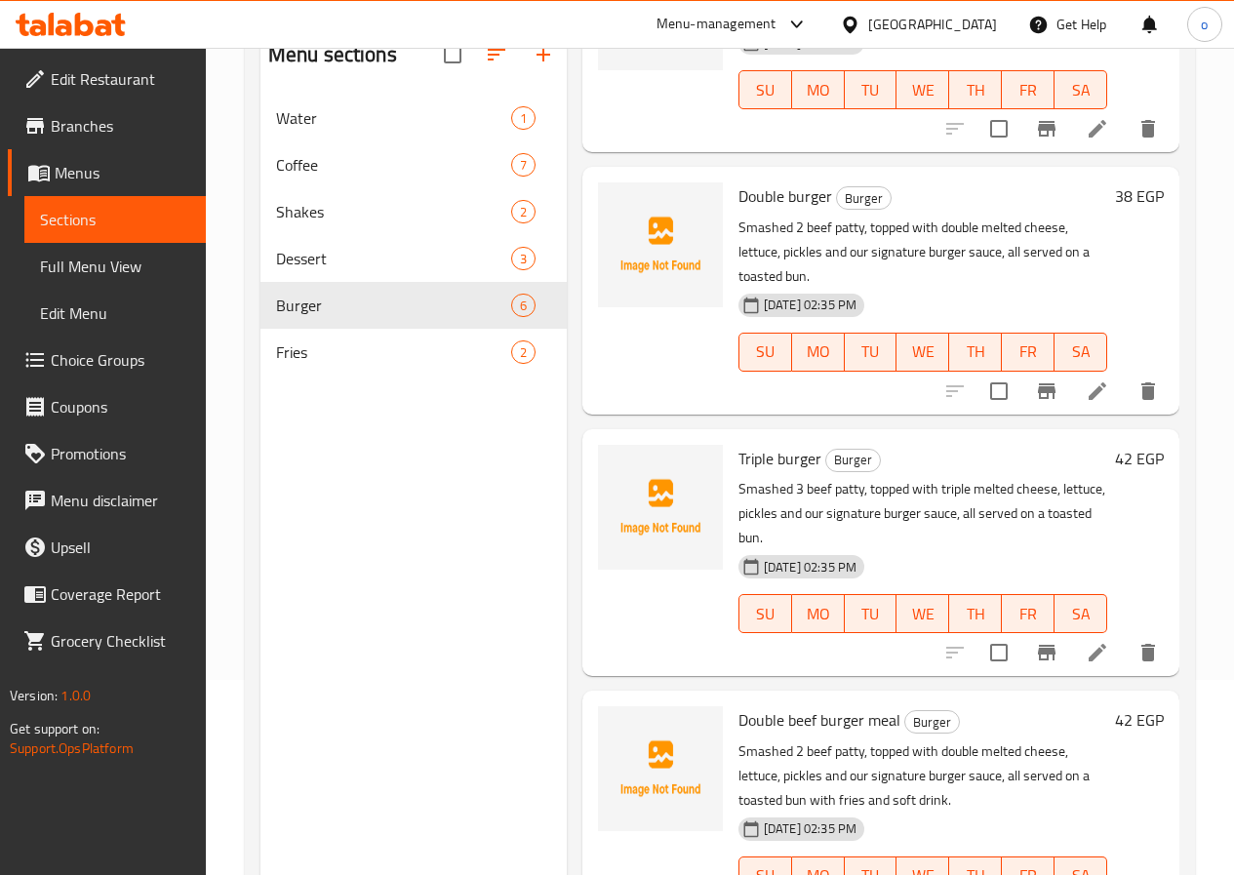
scroll to position [195, 0]
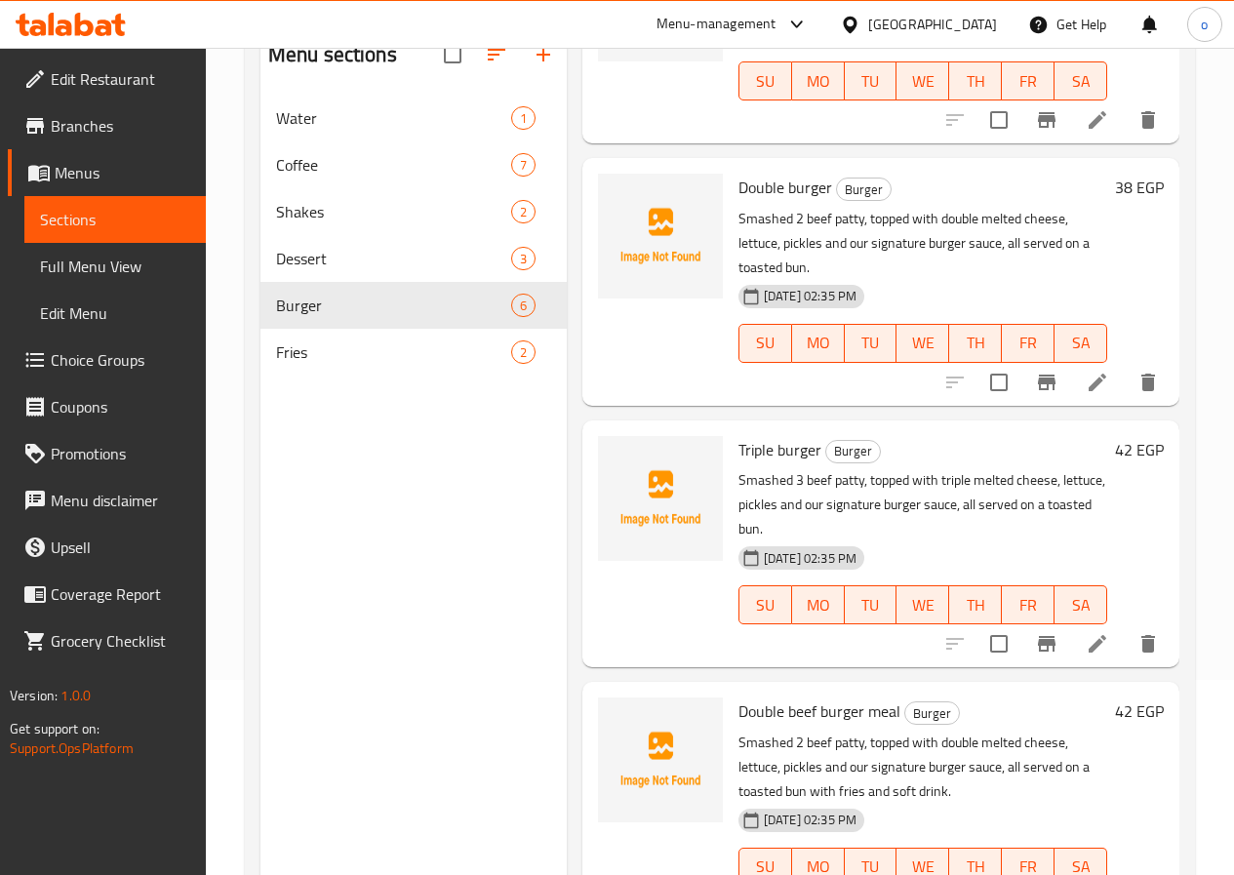
click at [759, 731] on p "Smashed 2 beef patty, topped with double melted cheese, lettuce, pickles and ou…" at bounding box center [922, 767] width 369 height 73
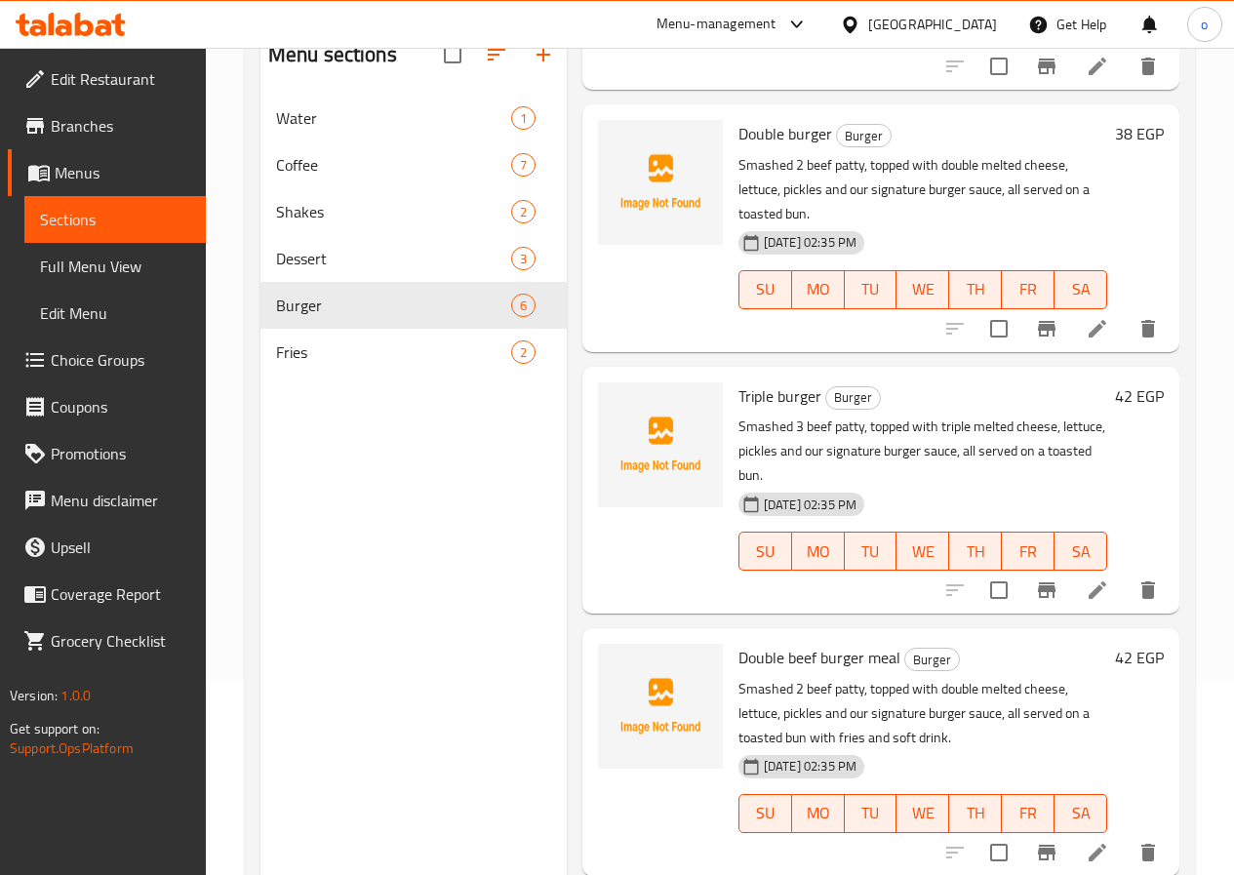
scroll to position [293, 0]
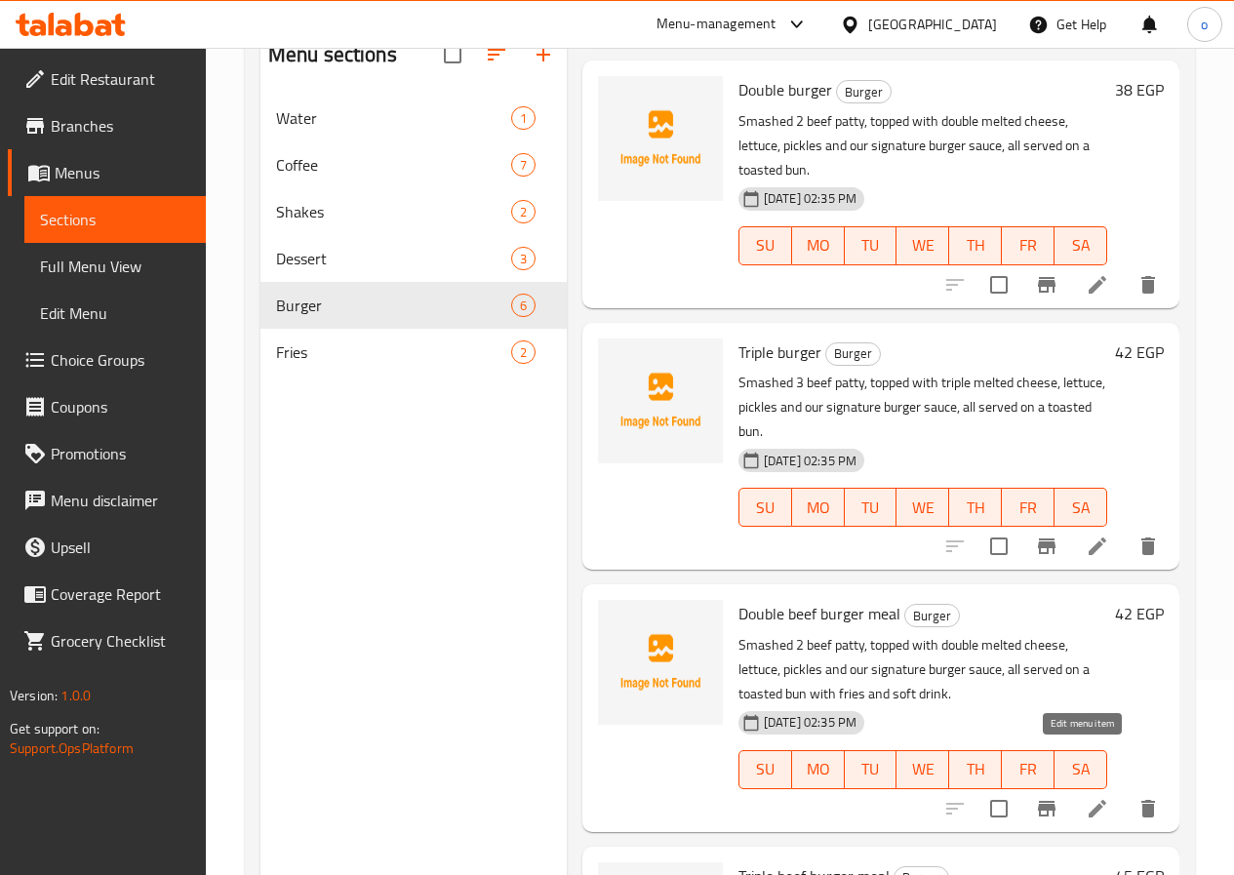
click at [1086, 797] on icon at bounding box center [1097, 808] width 23 height 23
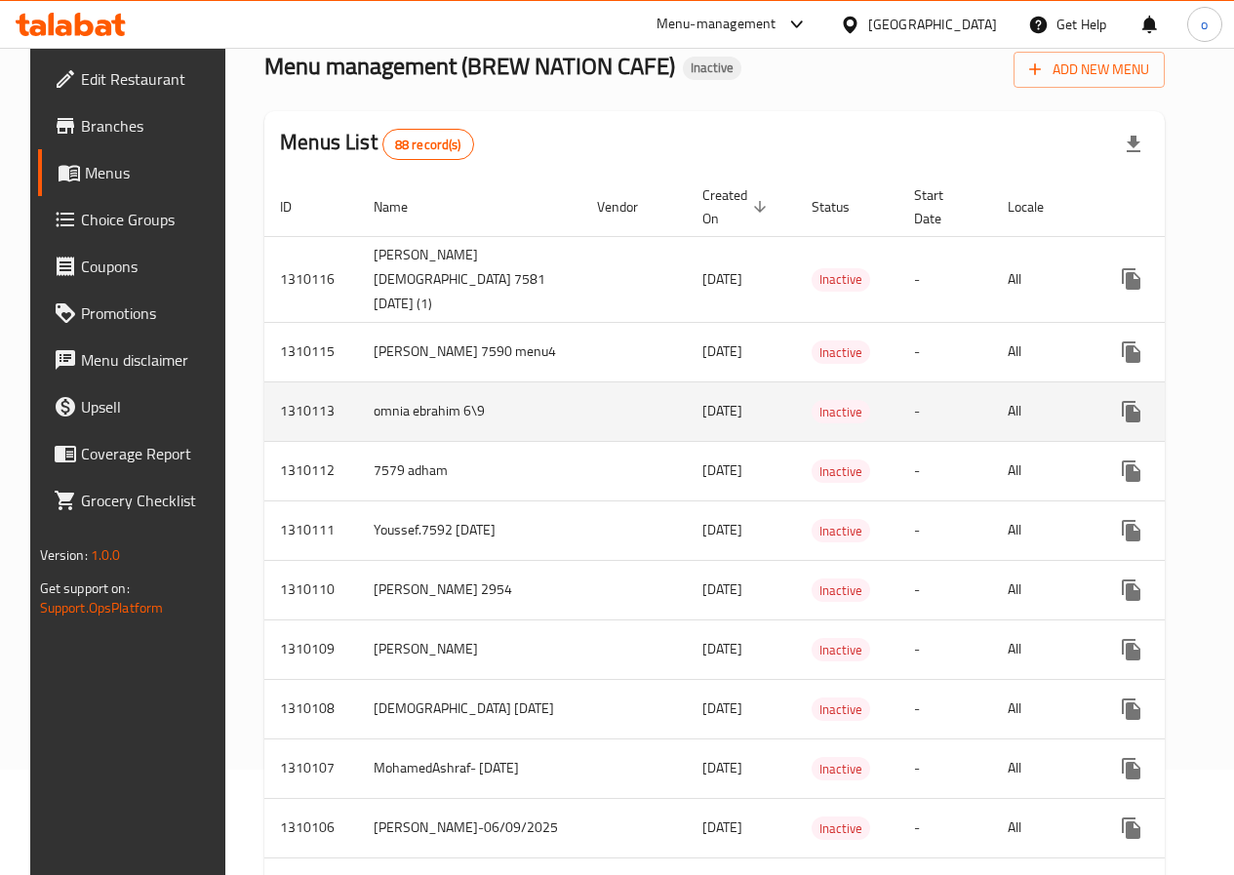
scroll to position [98, 0]
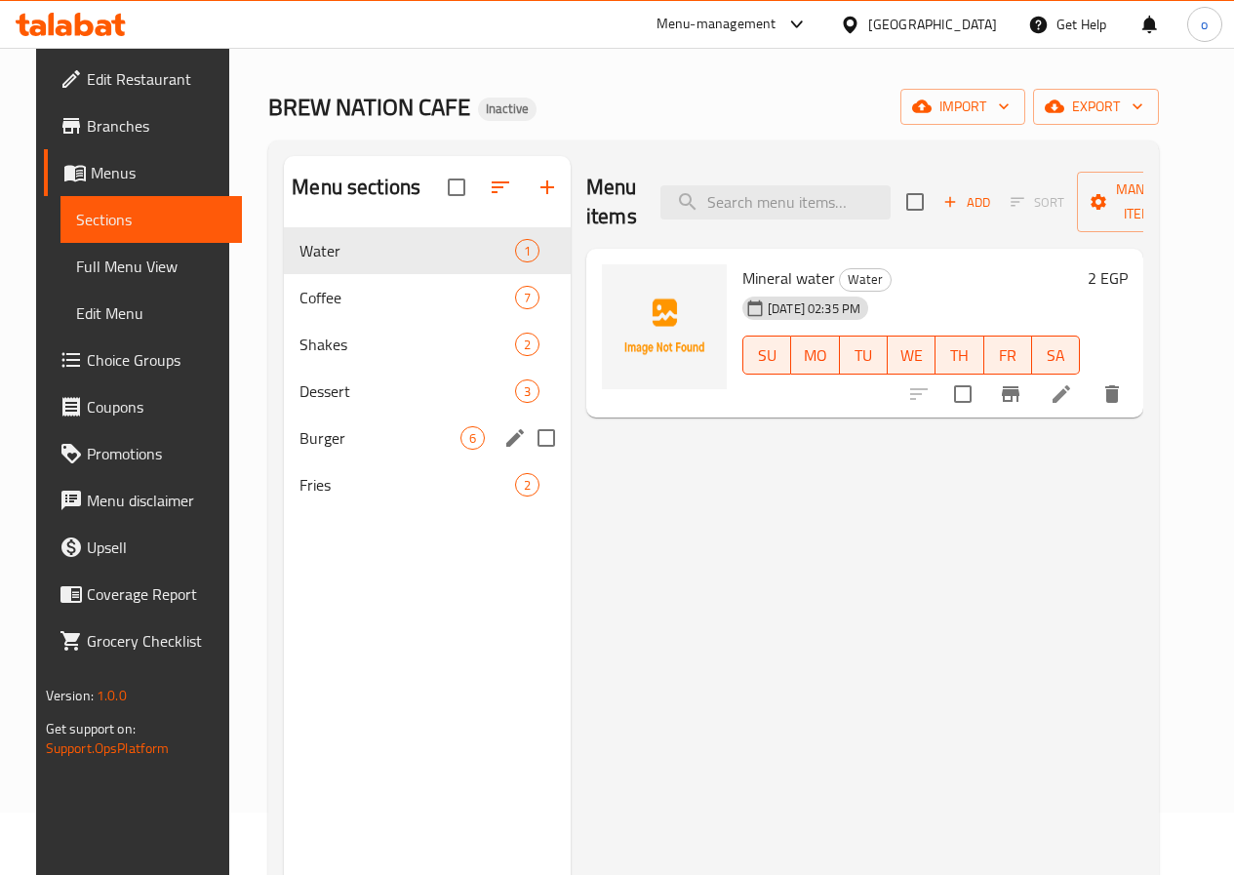
scroll to position [98, 0]
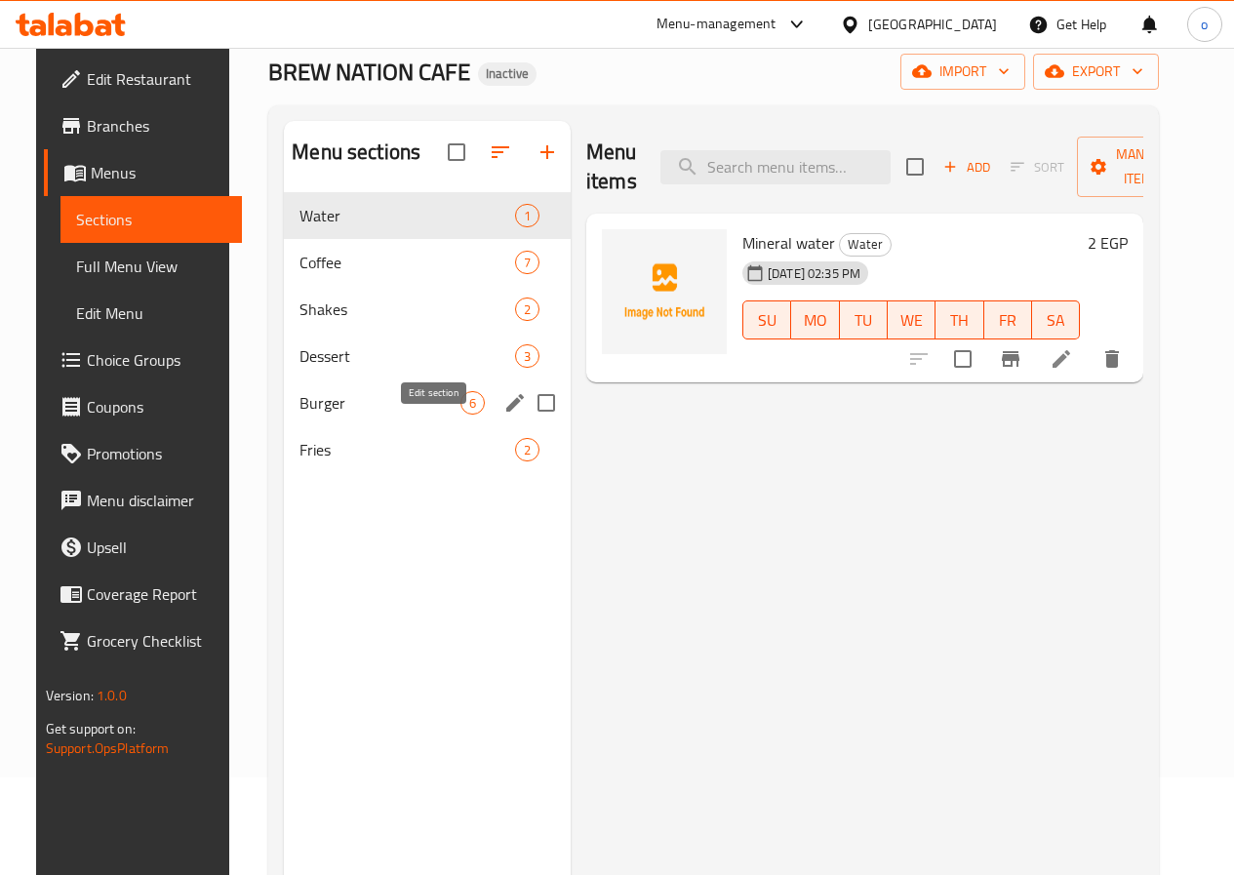
click at [506, 412] on icon "edit" at bounding box center [515, 403] width 18 height 18
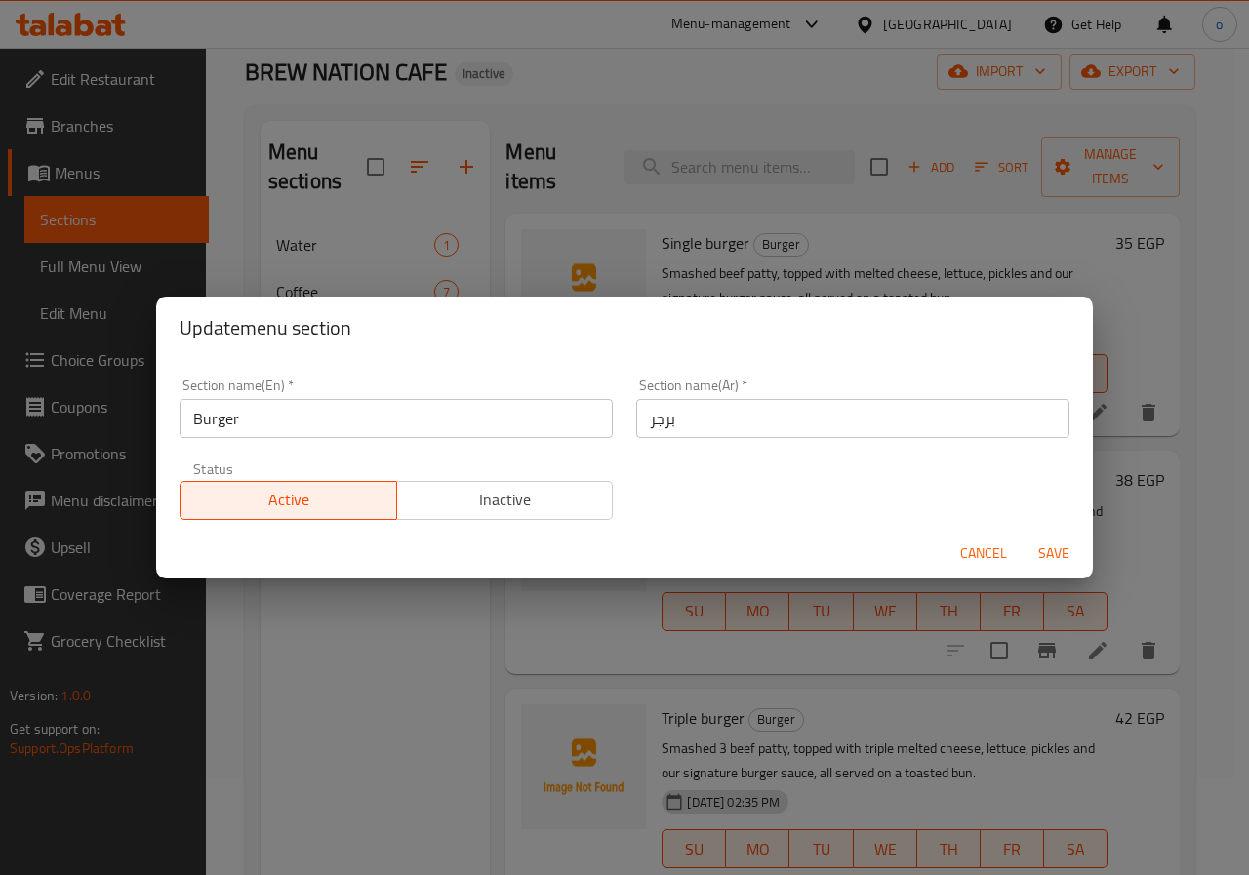
drag, startPoint x: 765, startPoint y: 610, endPoint x: 632, endPoint y: 612, distance: 132.7
click at [757, 610] on div "Update menu section Section name(En)   * Burger Section name(En) * Section name…" at bounding box center [624, 437] width 1249 height 875
click at [498, 624] on div "Update menu section Section name(En)   * Burger Section name(En) * Section name…" at bounding box center [624, 437] width 1249 height 875
click at [968, 551] on span "Cancel" at bounding box center [983, 553] width 47 height 24
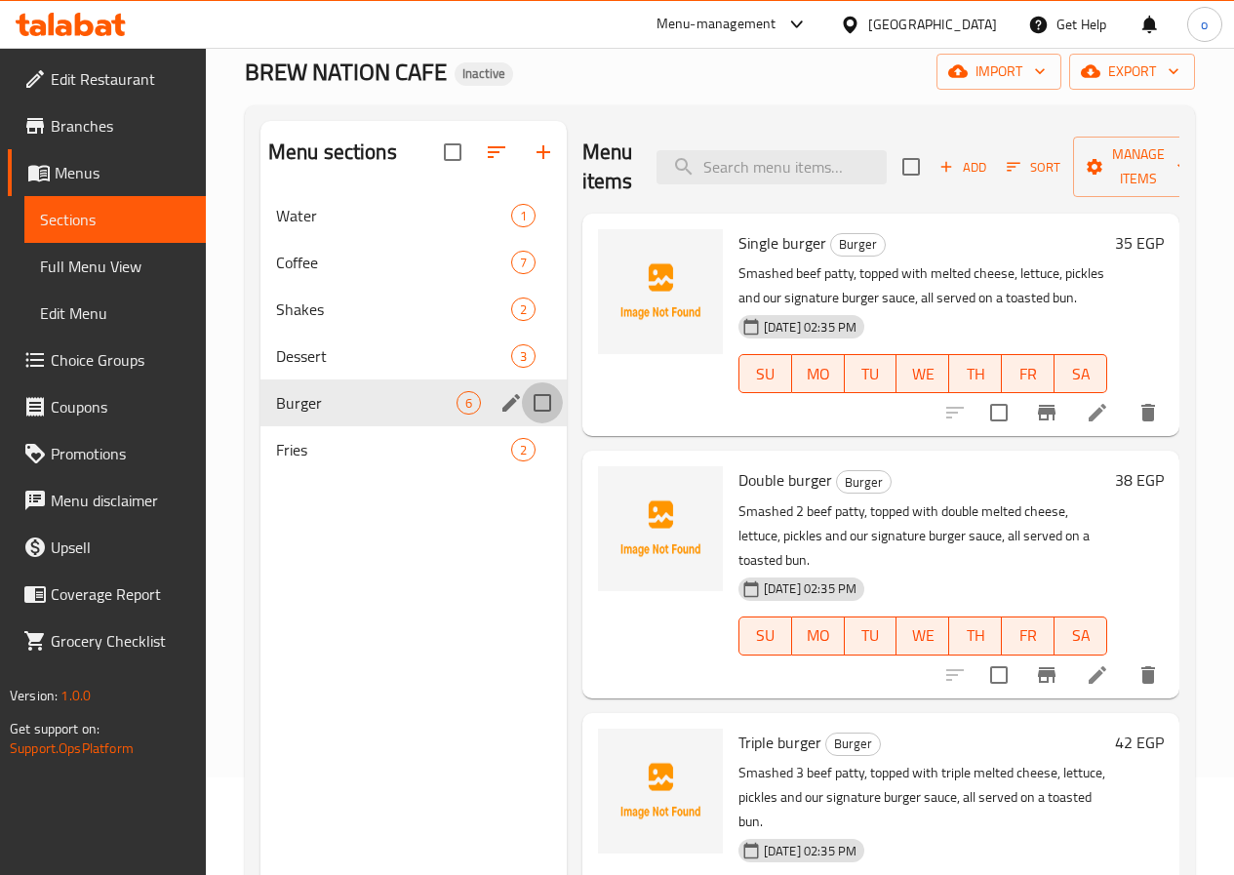
click at [522, 423] on input "Menu sections" at bounding box center [542, 402] width 41 height 41
checkbox input "false"
click at [497, 418] on button "edit" at bounding box center [511, 402] width 29 height 29
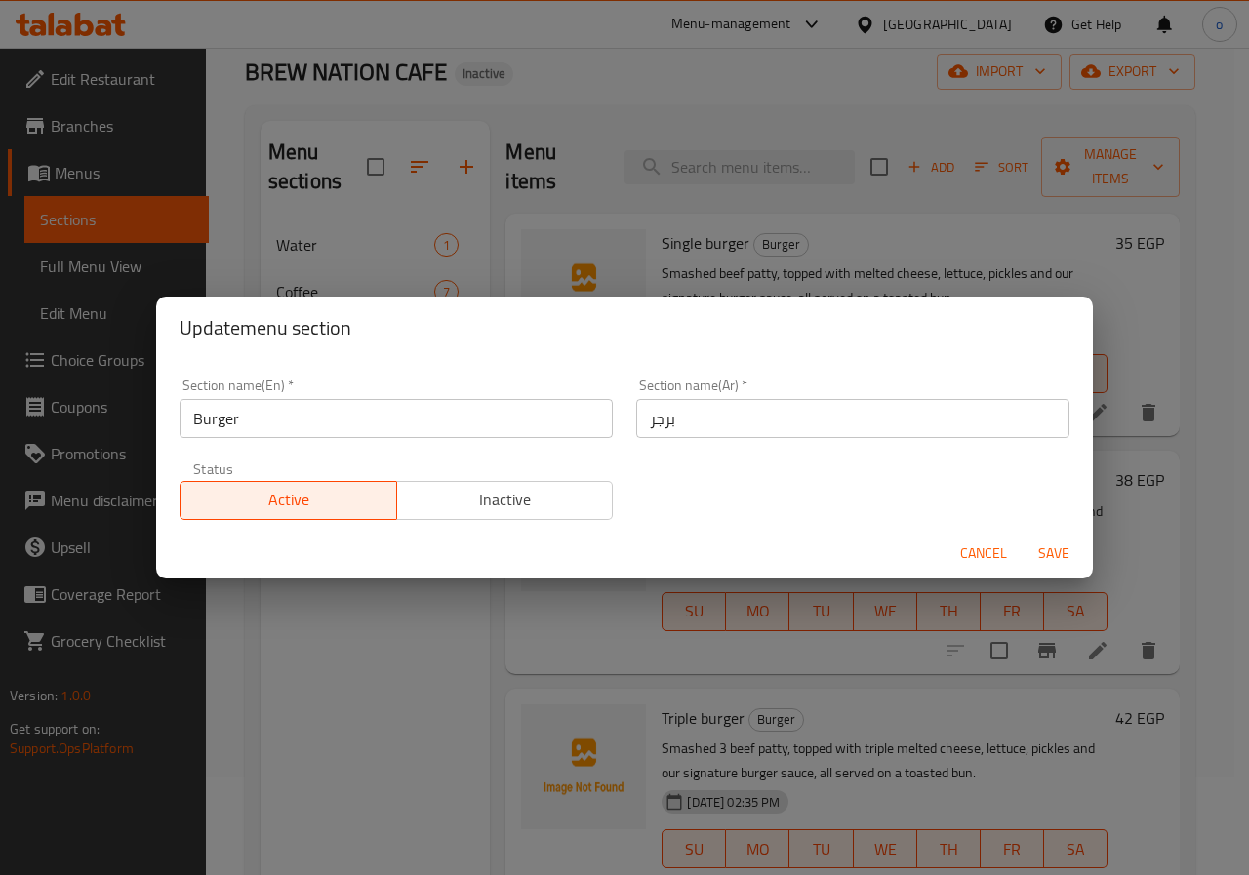
click at [578, 644] on div "Update menu section Section name(En)   * Burger Section name(En) * Section name…" at bounding box center [624, 437] width 1249 height 875
click at [975, 553] on span "Cancel" at bounding box center [983, 553] width 47 height 24
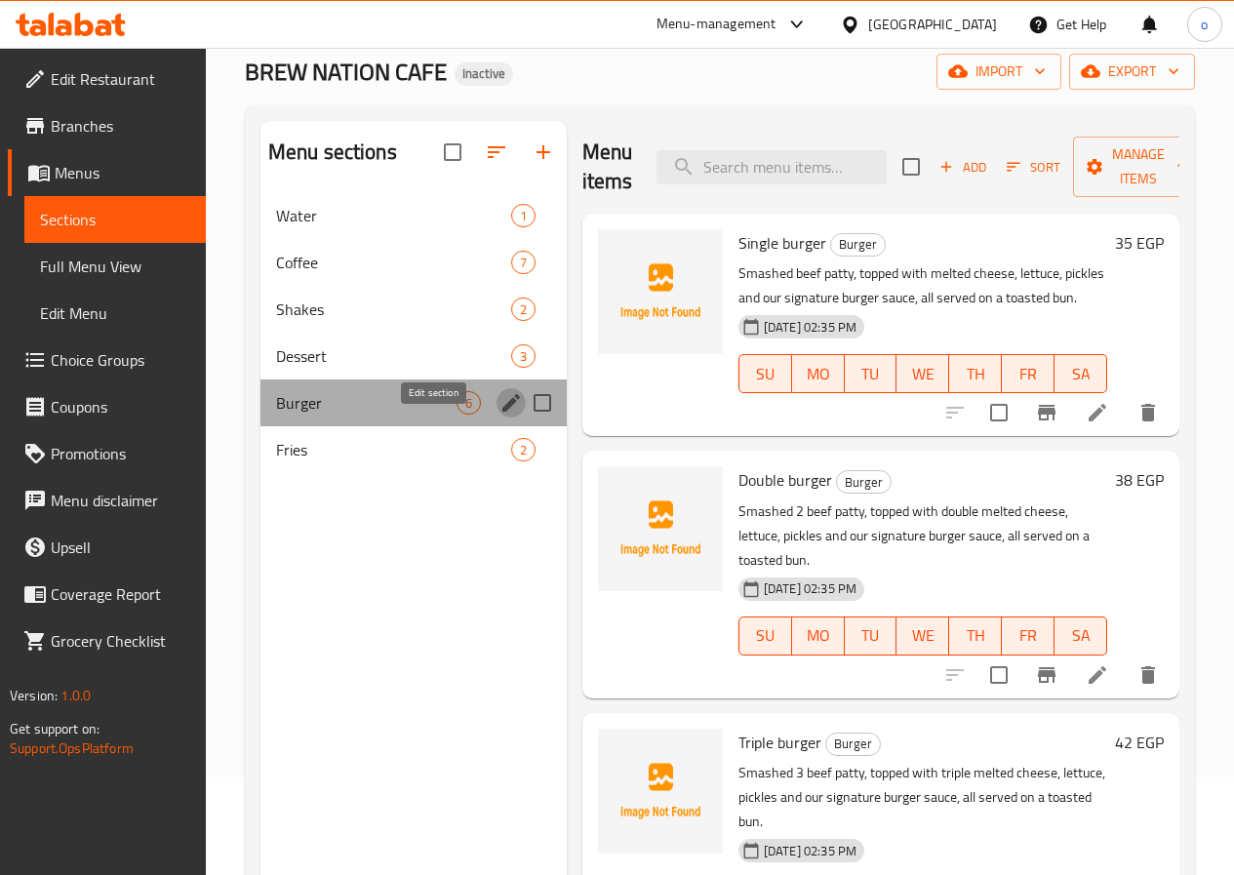
click at [499, 415] on icon "edit" at bounding box center [510, 402] width 23 height 23
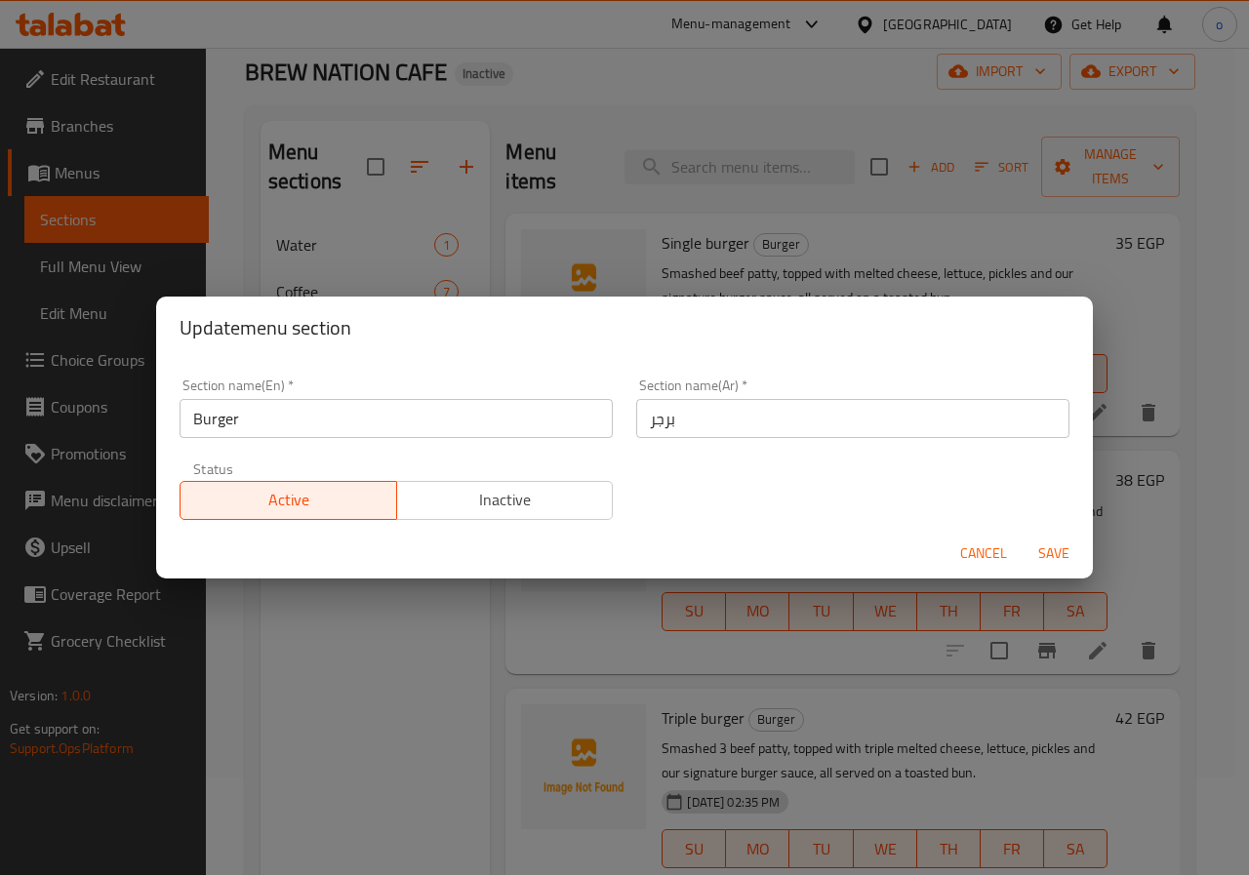
click at [840, 667] on div "Update menu section Section name(En)   * Burger Section name(En) * Section name…" at bounding box center [624, 437] width 1249 height 875
click at [1004, 543] on span "Cancel" at bounding box center [983, 553] width 47 height 24
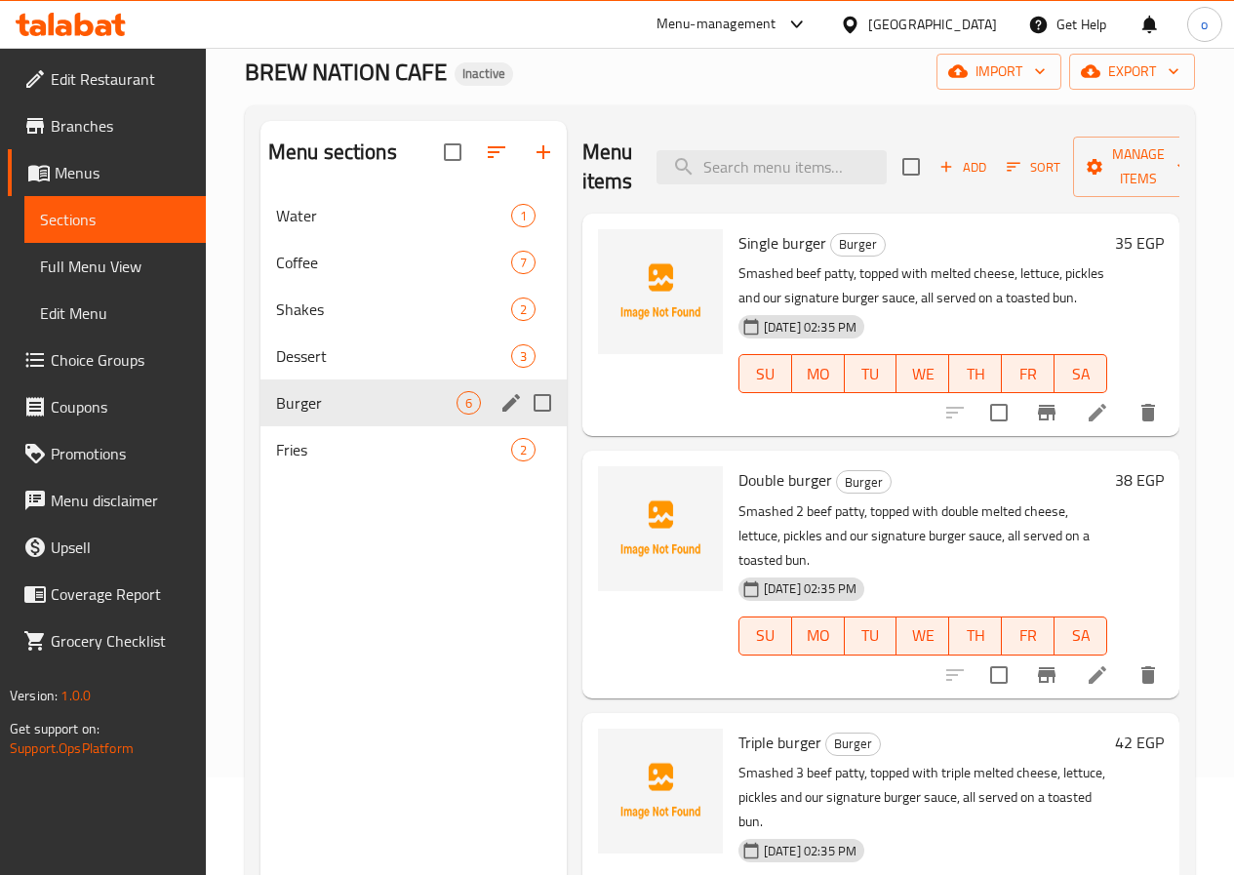
click at [374, 418] on div "Burger 6" at bounding box center [413, 402] width 306 height 47
click at [502, 412] on icon "edit" at bounding box center [511, 403] width 18 height 18
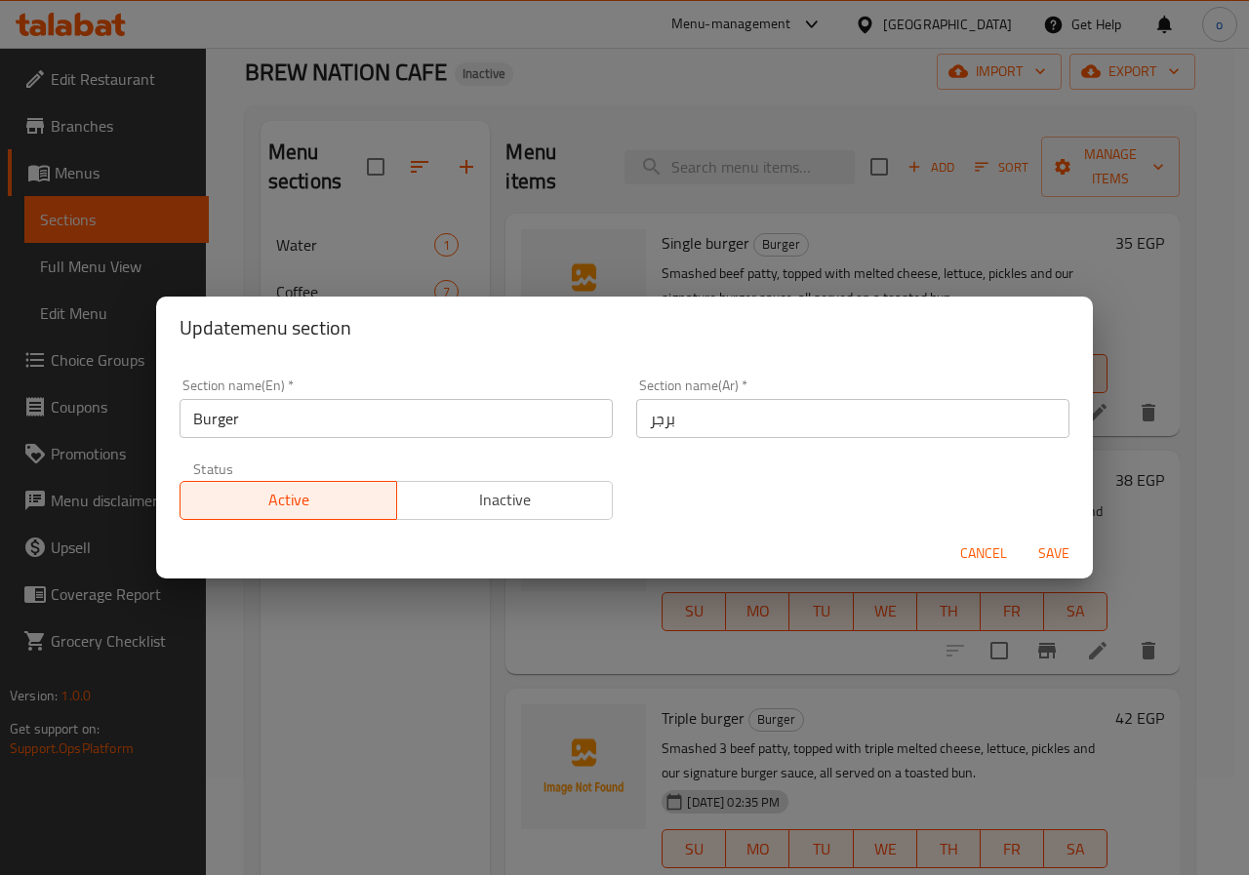
click at [804, 631] on div "Update menu section Section name(En)   * Burger Section name(En) * Section name…" at bounding box center [624, 437] width 1249 height 875
click at [992, 553] on span "Cancel" at bounding box center [983, 553] width 47 height 24
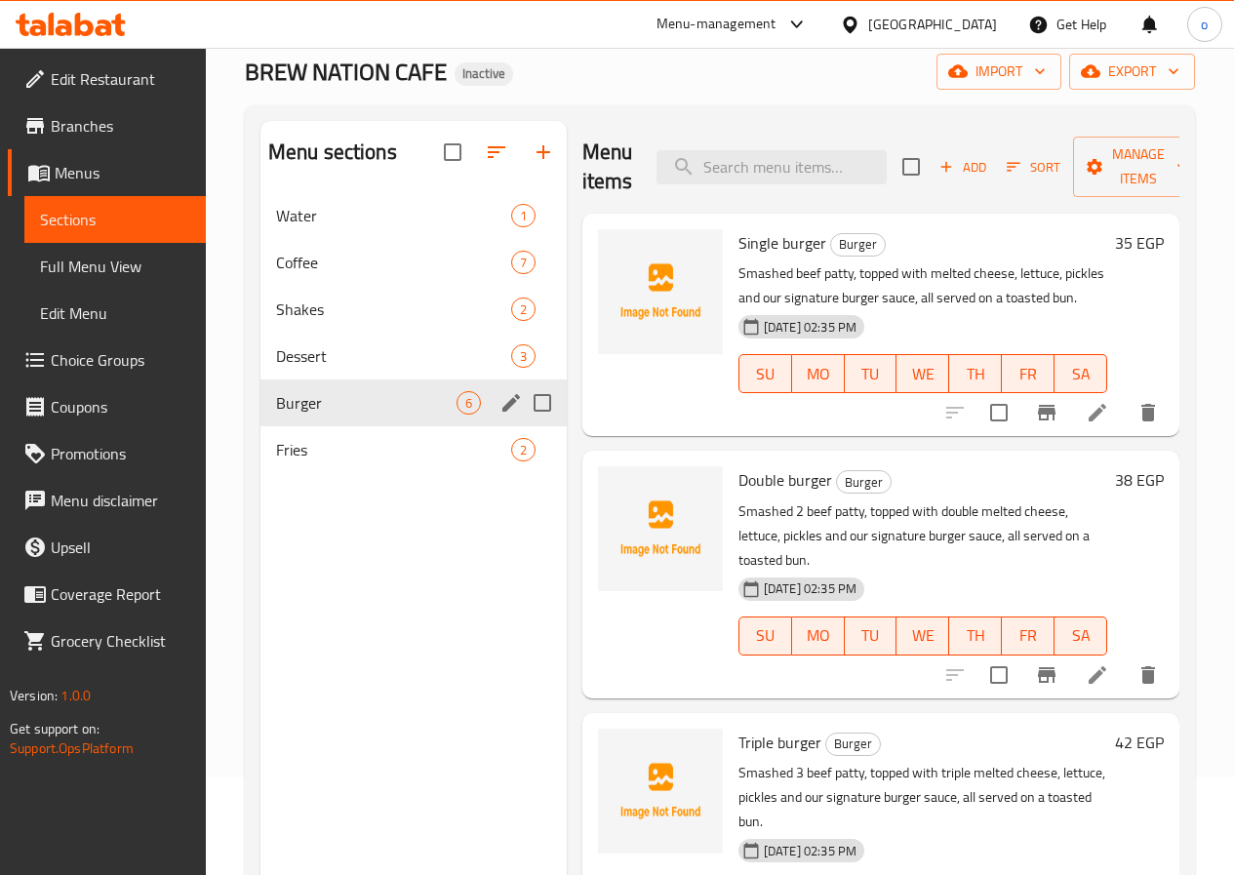
click at [309, 415] on span "Burger" at bounding box center [366, 402] width 180 height 23
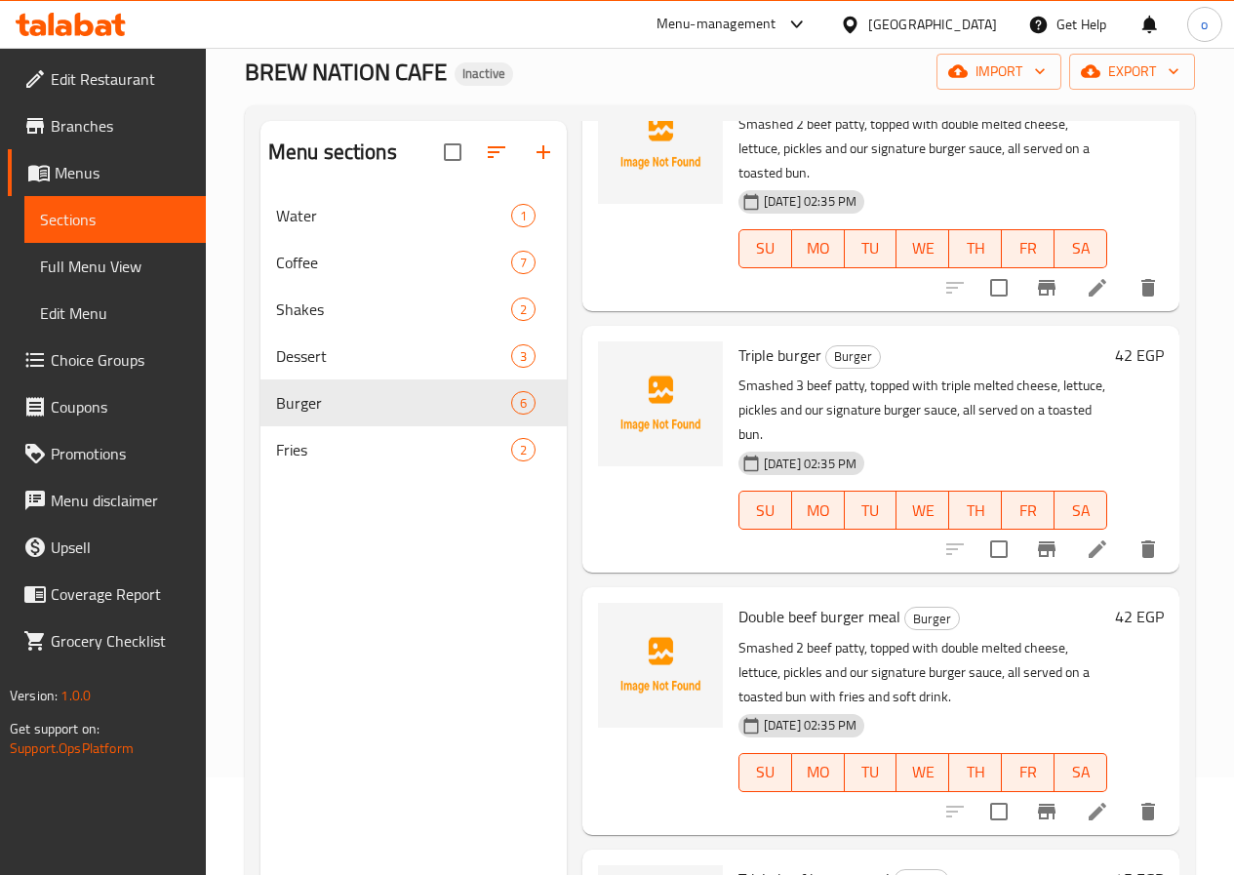
scroll to position [390, 0]
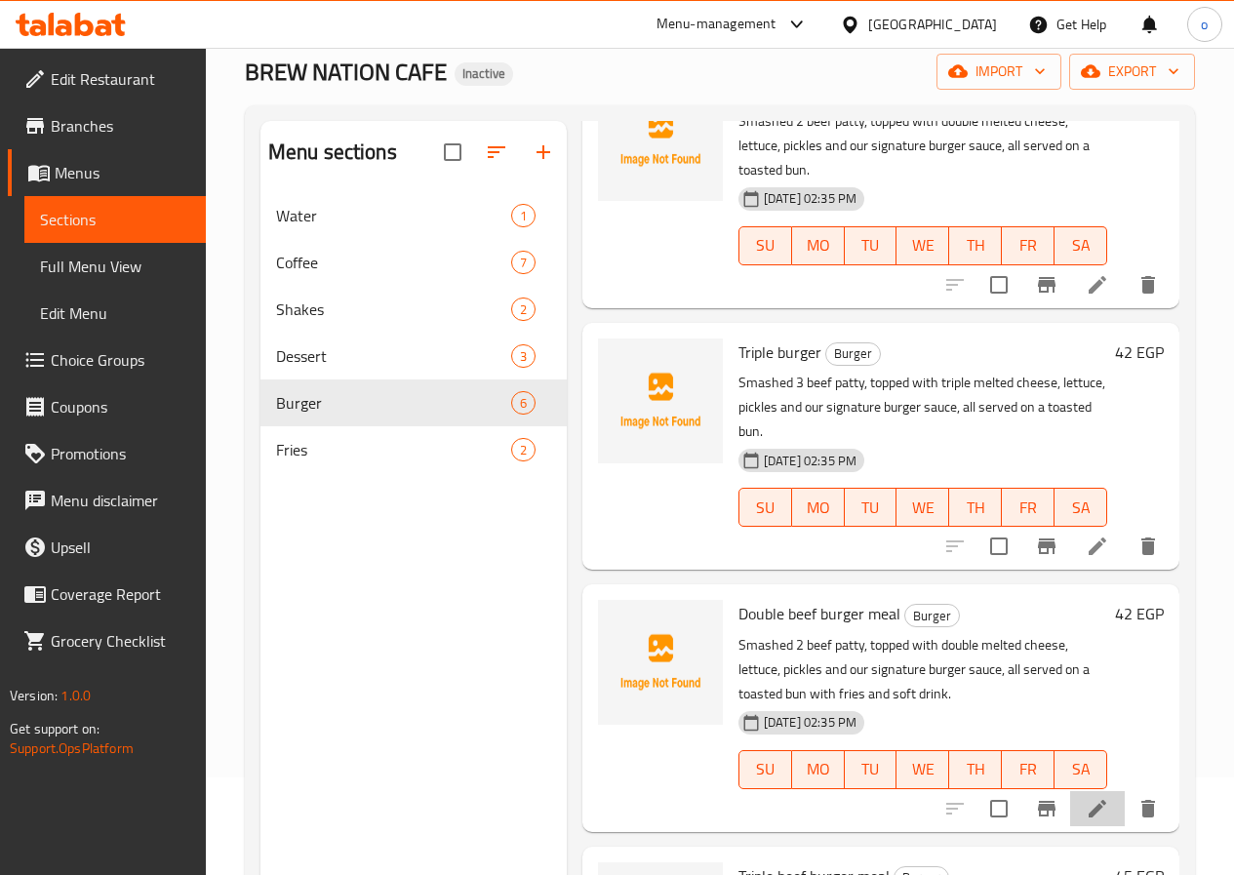
click at [1070, 791] on li at bounding box center [1097, 808] width 55 height 35
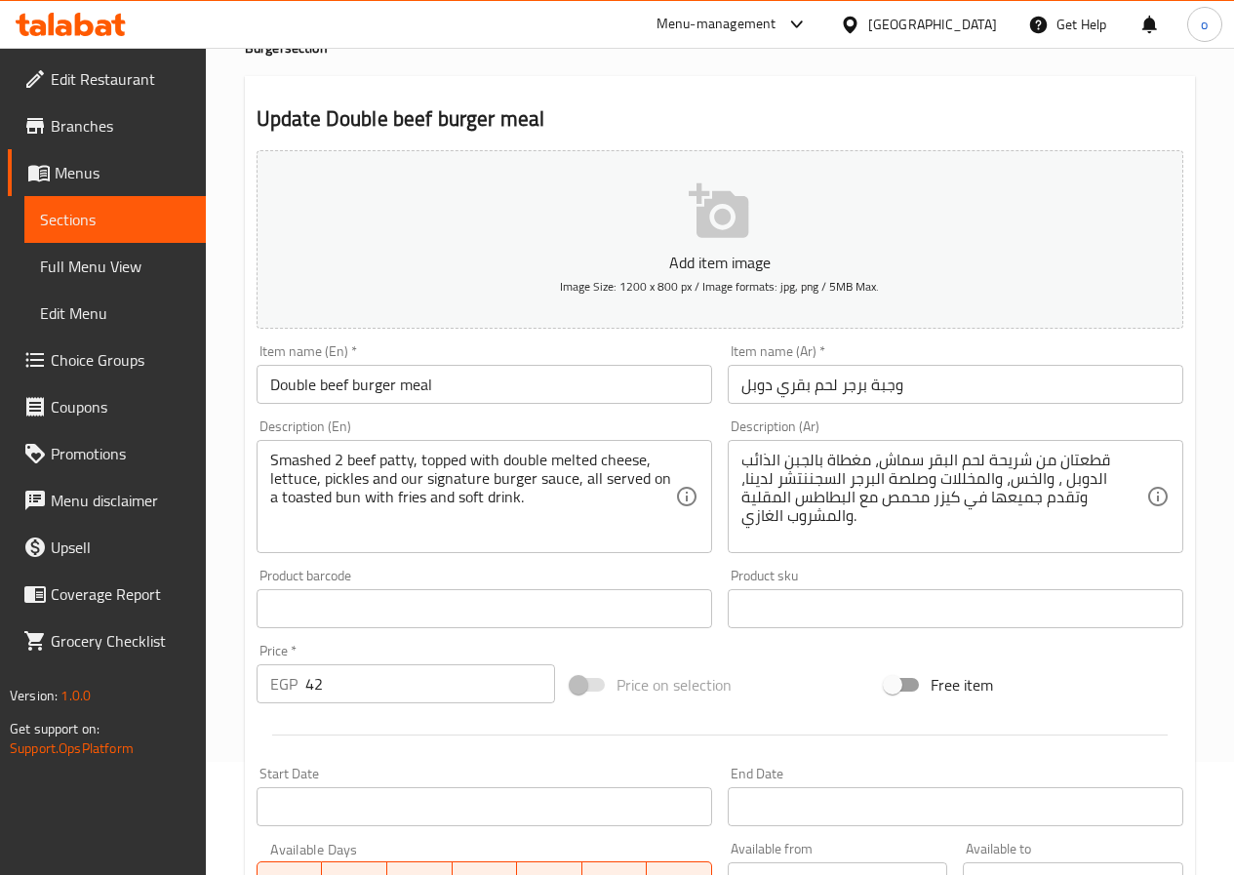
scroll to position [195, 0]
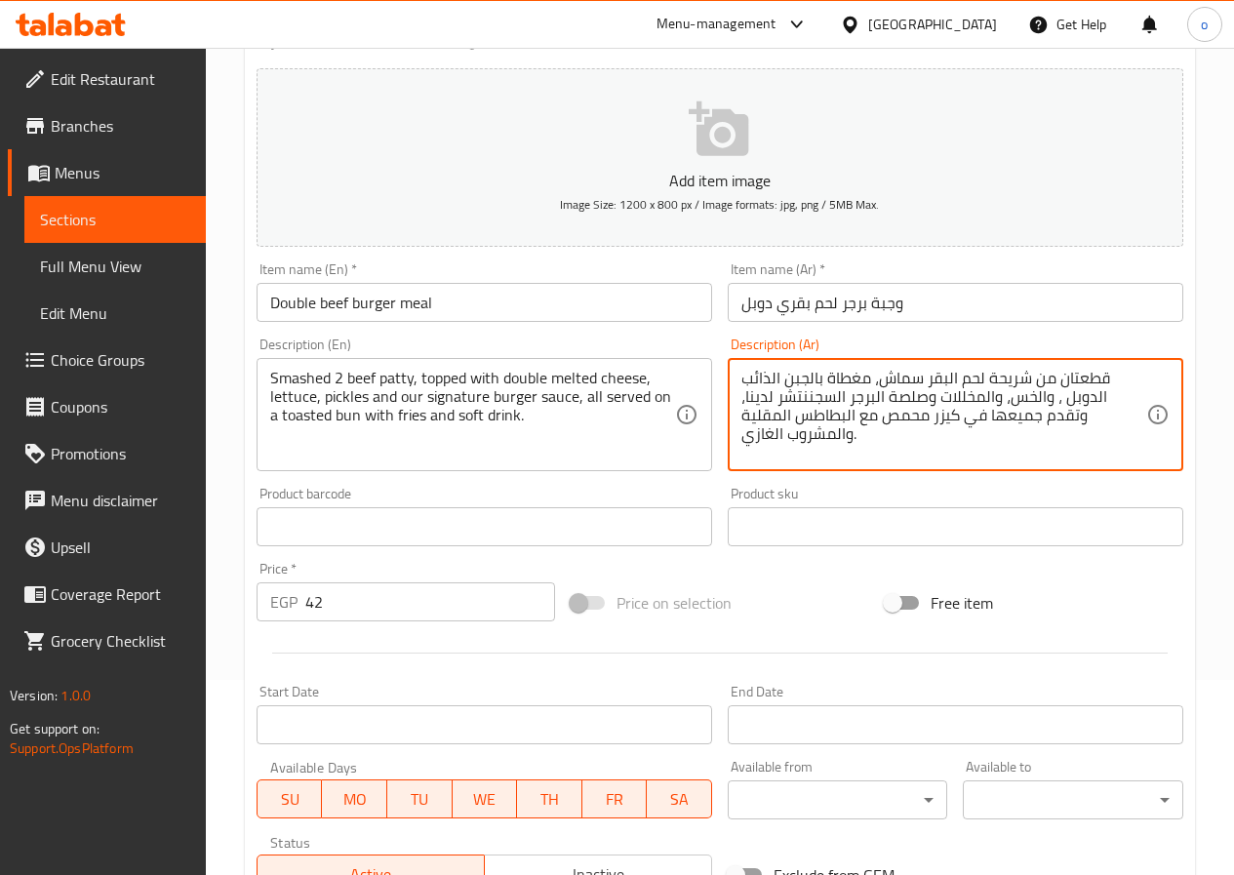
click at [918, 373] on textarea "قطعتان من شريحة لحم البقر سماش، مغطاة بالجبن الذائب الدوبل ، والخس، والمخللات و…" at bounding box center [943, 415] width 405 height 93
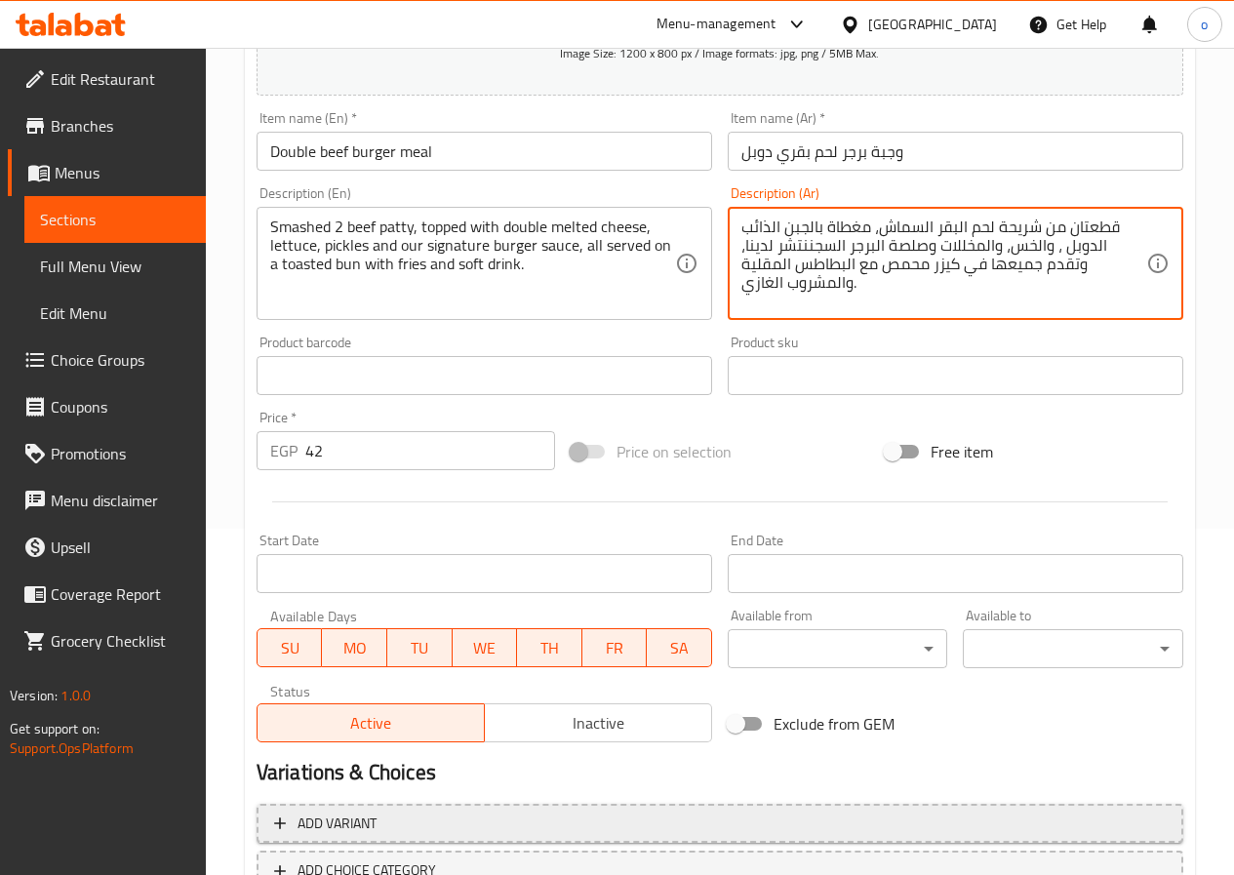
scroll to position [488, 0]
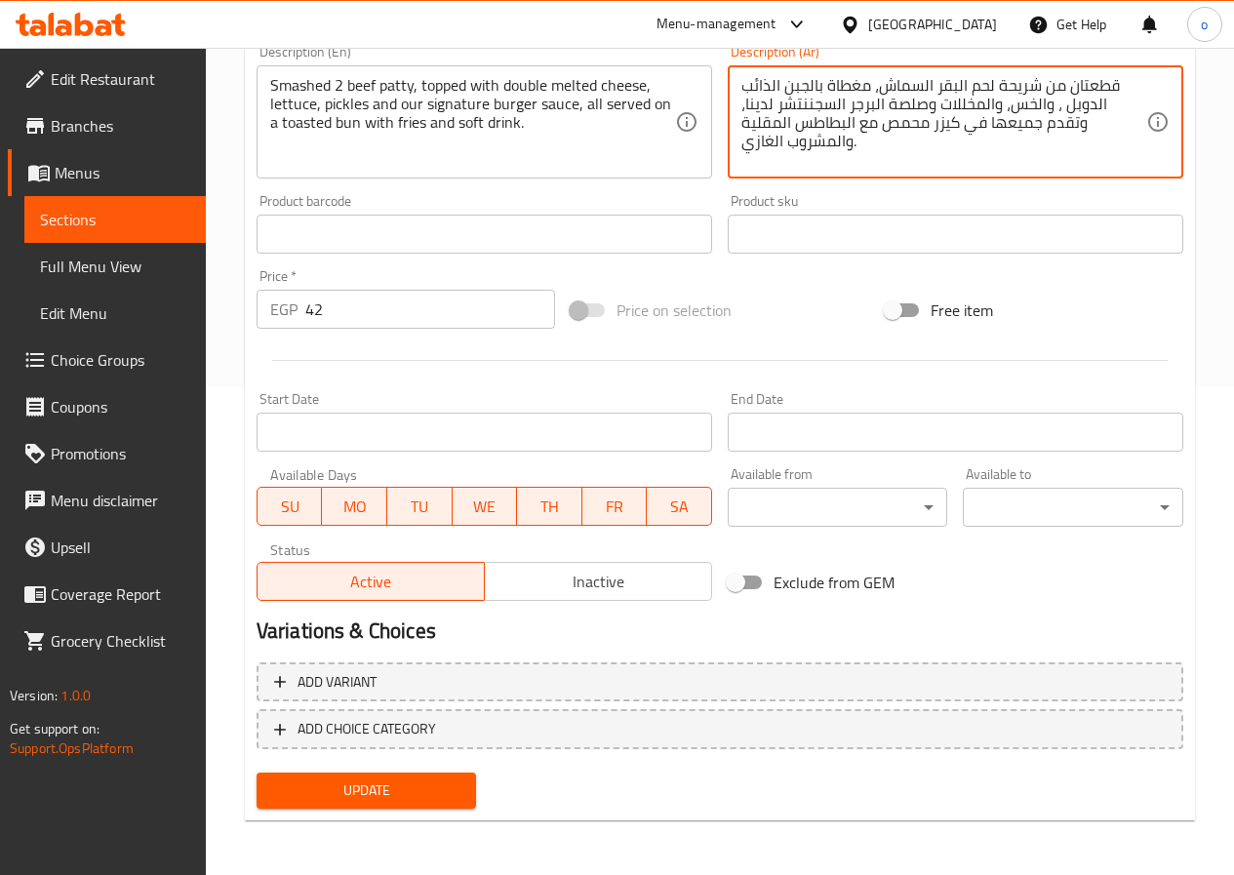
type textarea "قطعتان من شريحة لحم البقر السماش، مغطاة بالجبن الذائب الدوبل ، والخس، والمخللات…"
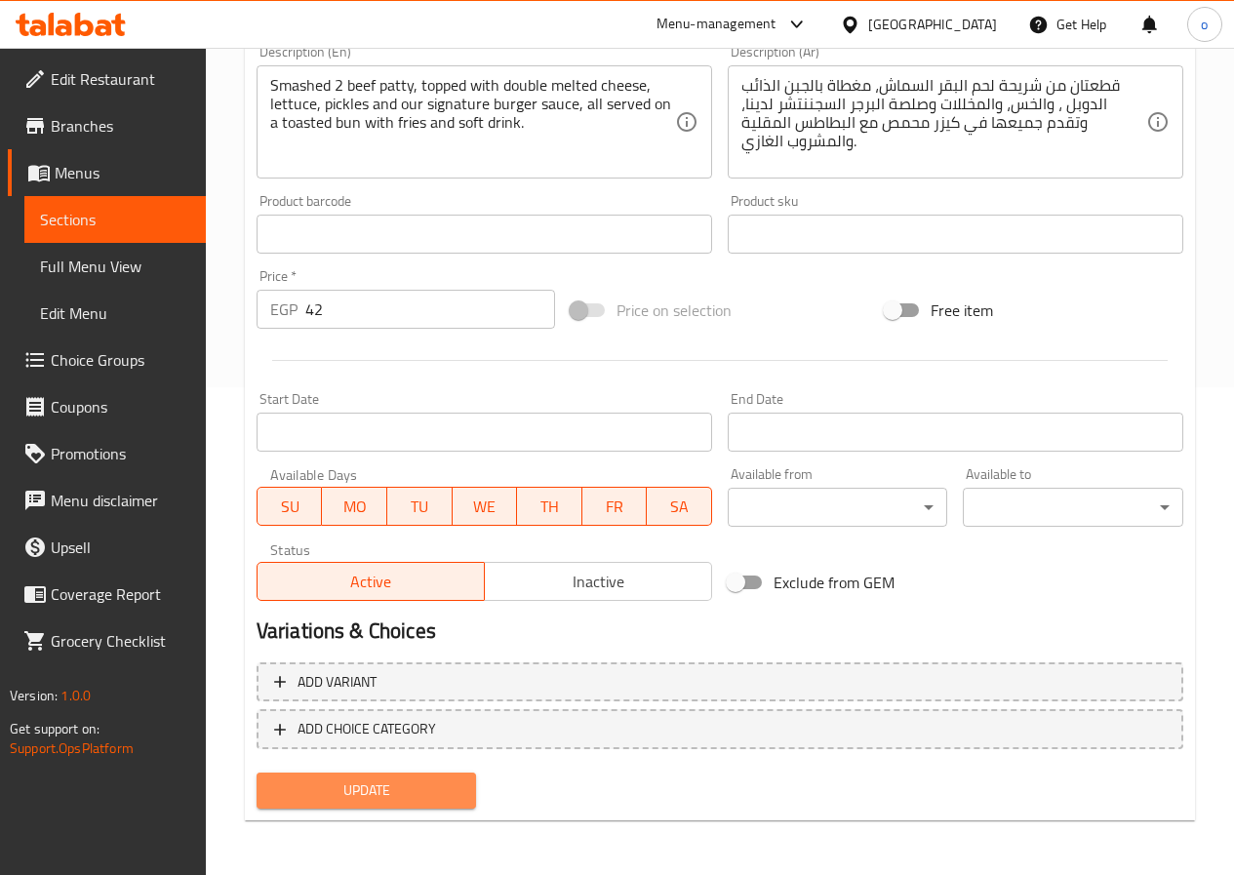
click at [442, 798] on span "Update" at bounding box center [366, 790] width 189 height 24
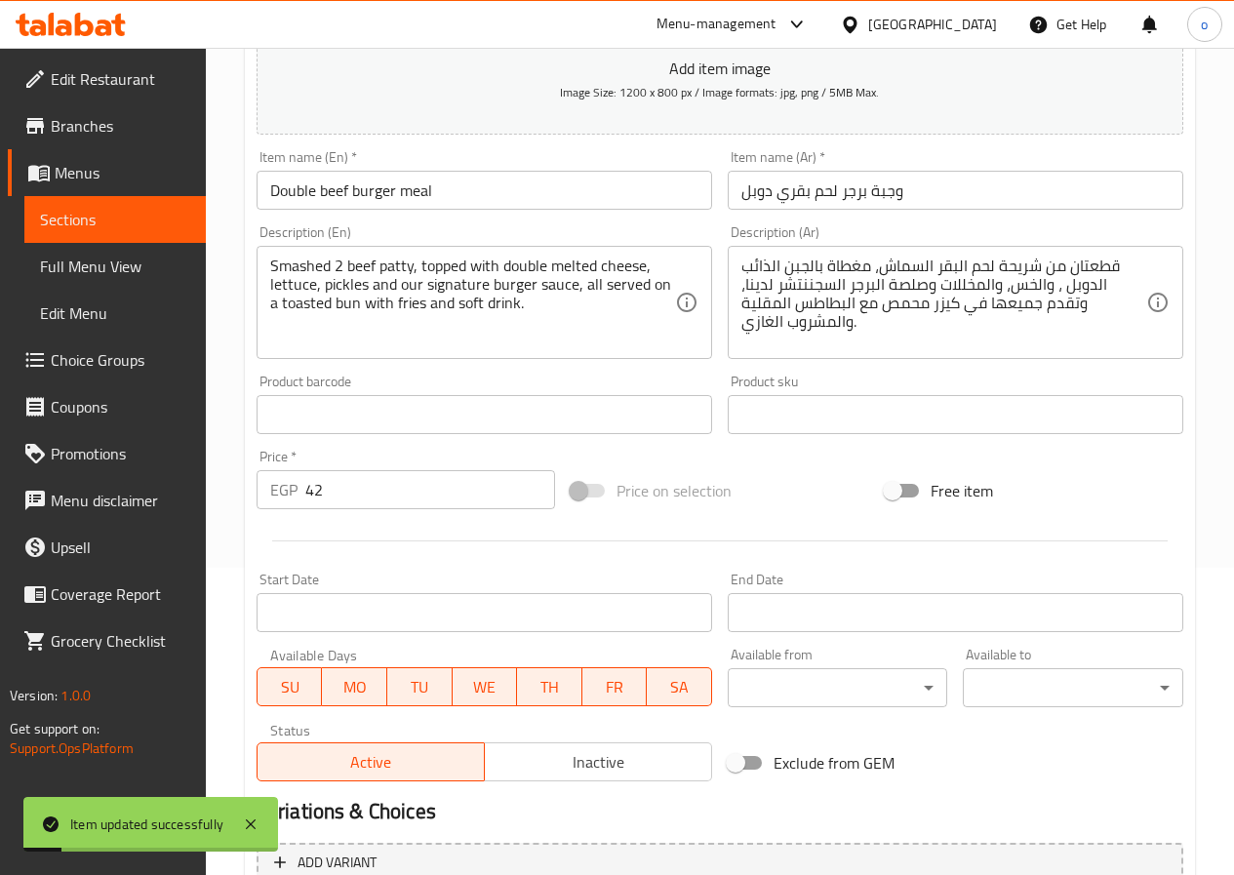
scroll to position [293, 0]
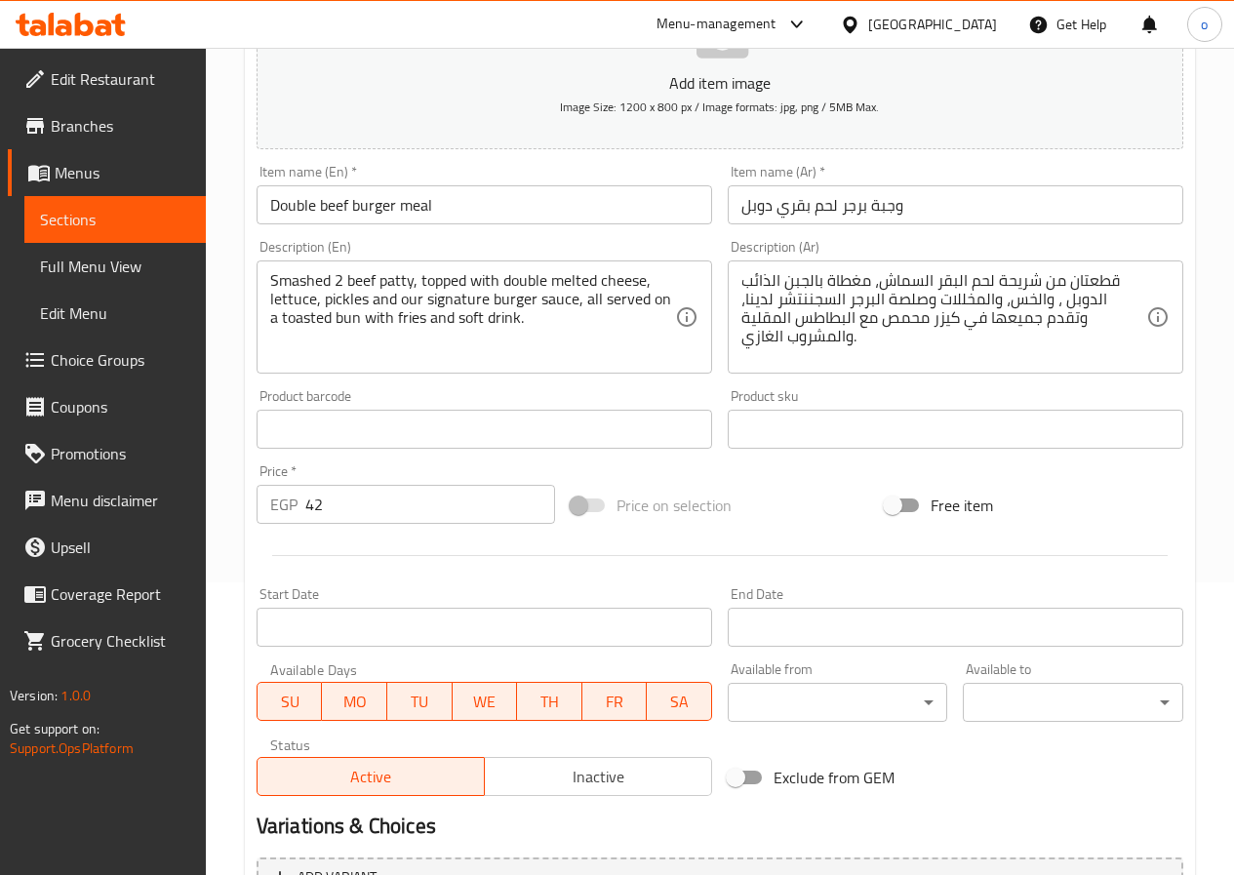
click at [72, 180] on span "Menus" at bounding box center [123, 172] width 136 height 23
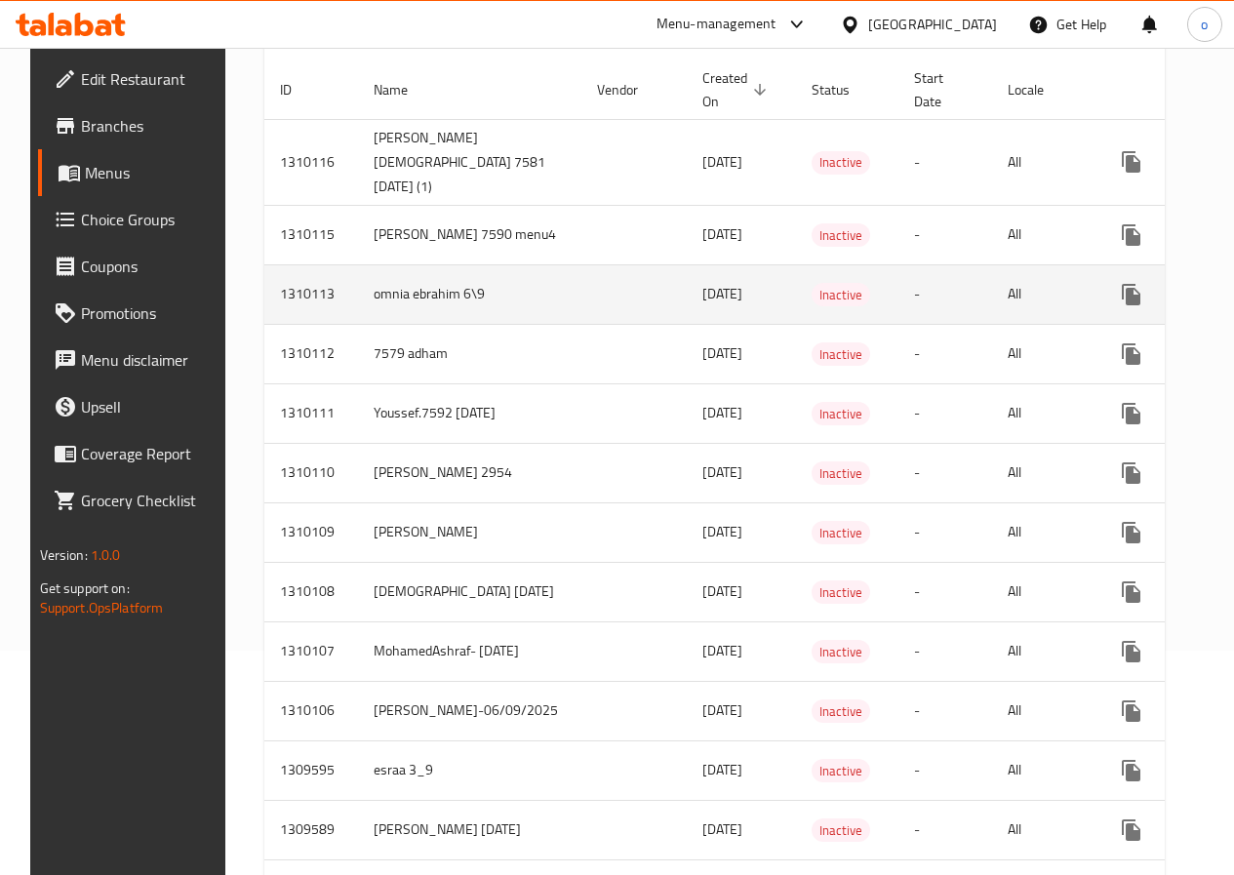
scroll to position [195, 0]
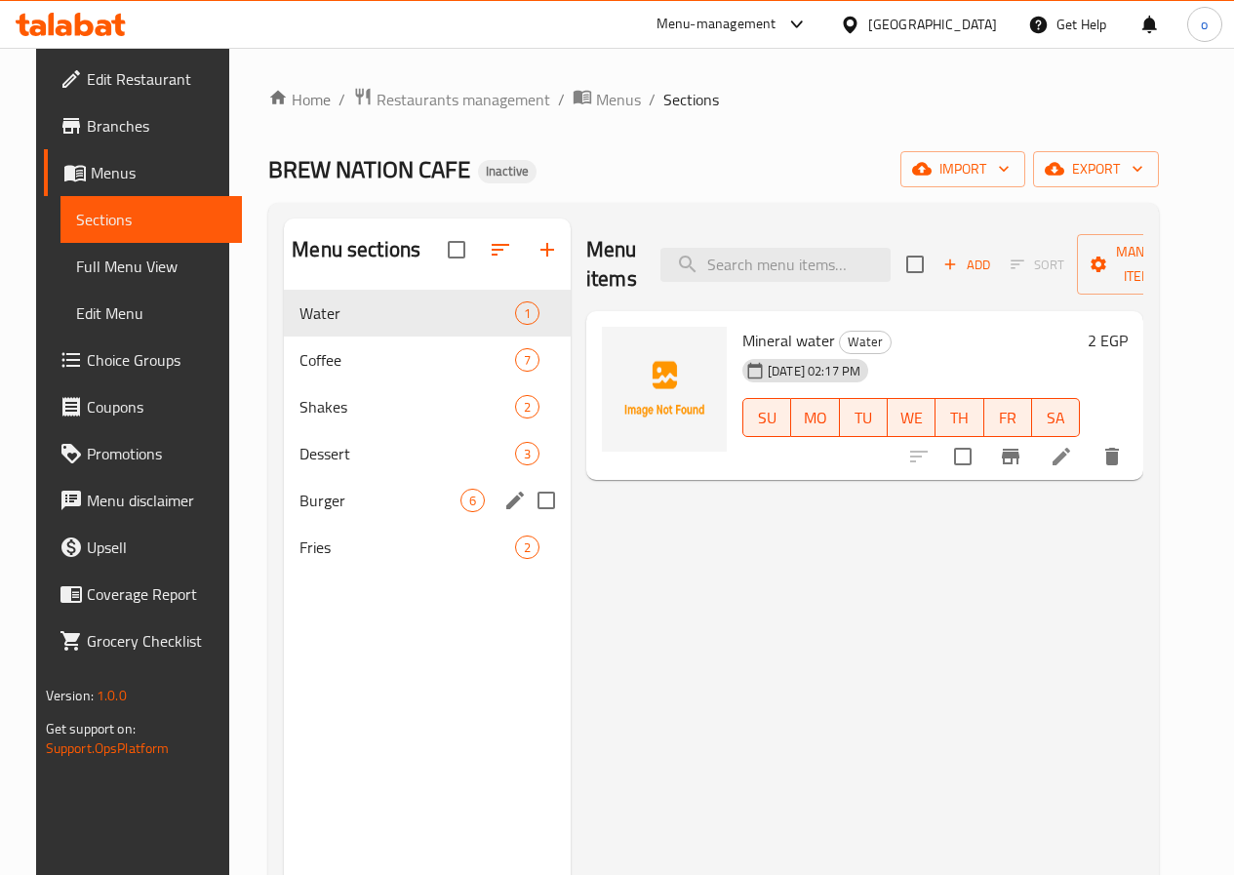
click at [360, 516] on div "Burger 6" at bounding box center [427, 500] width 287 height 47
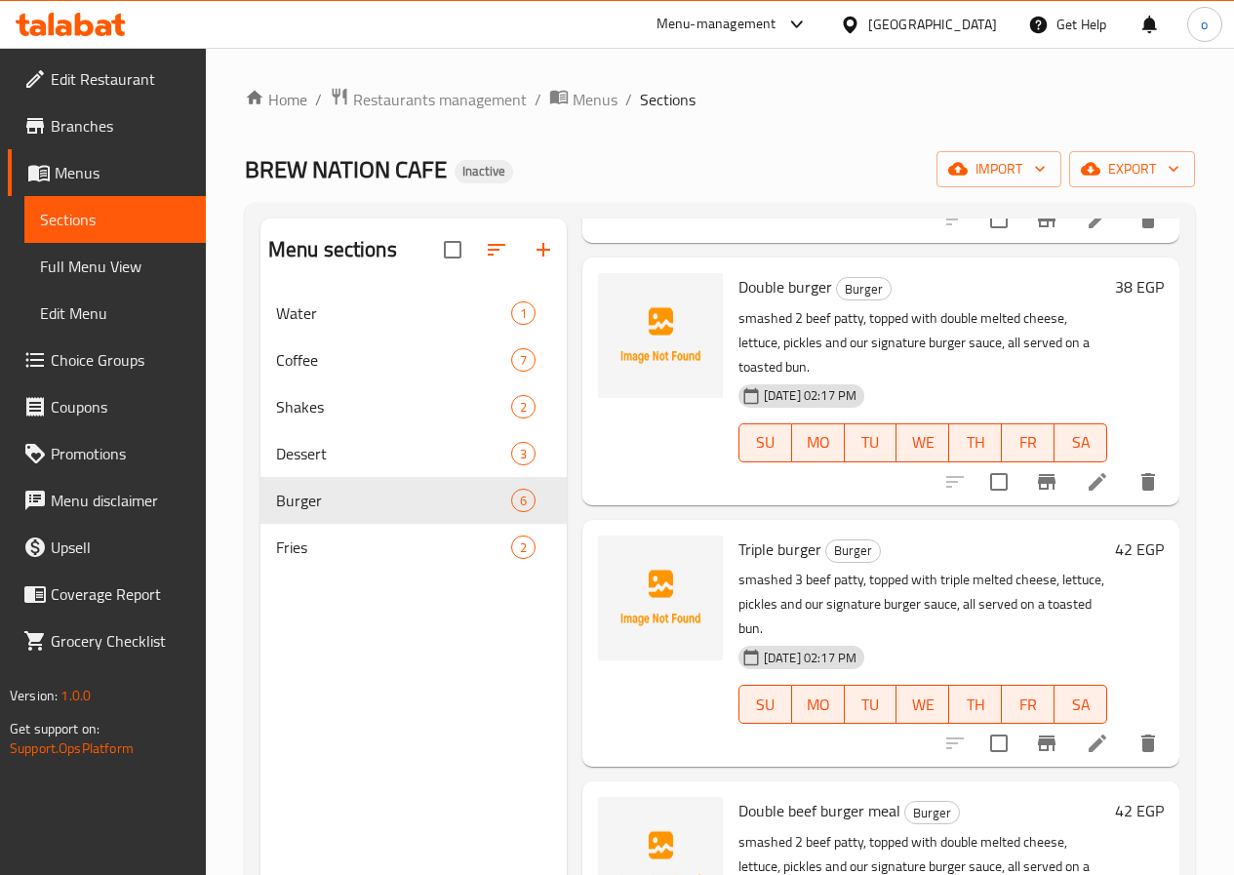
scroll to position [293, 0]
click at [129, 149] on link "Menus" at bounding box center [107, 172] width 198 height 47
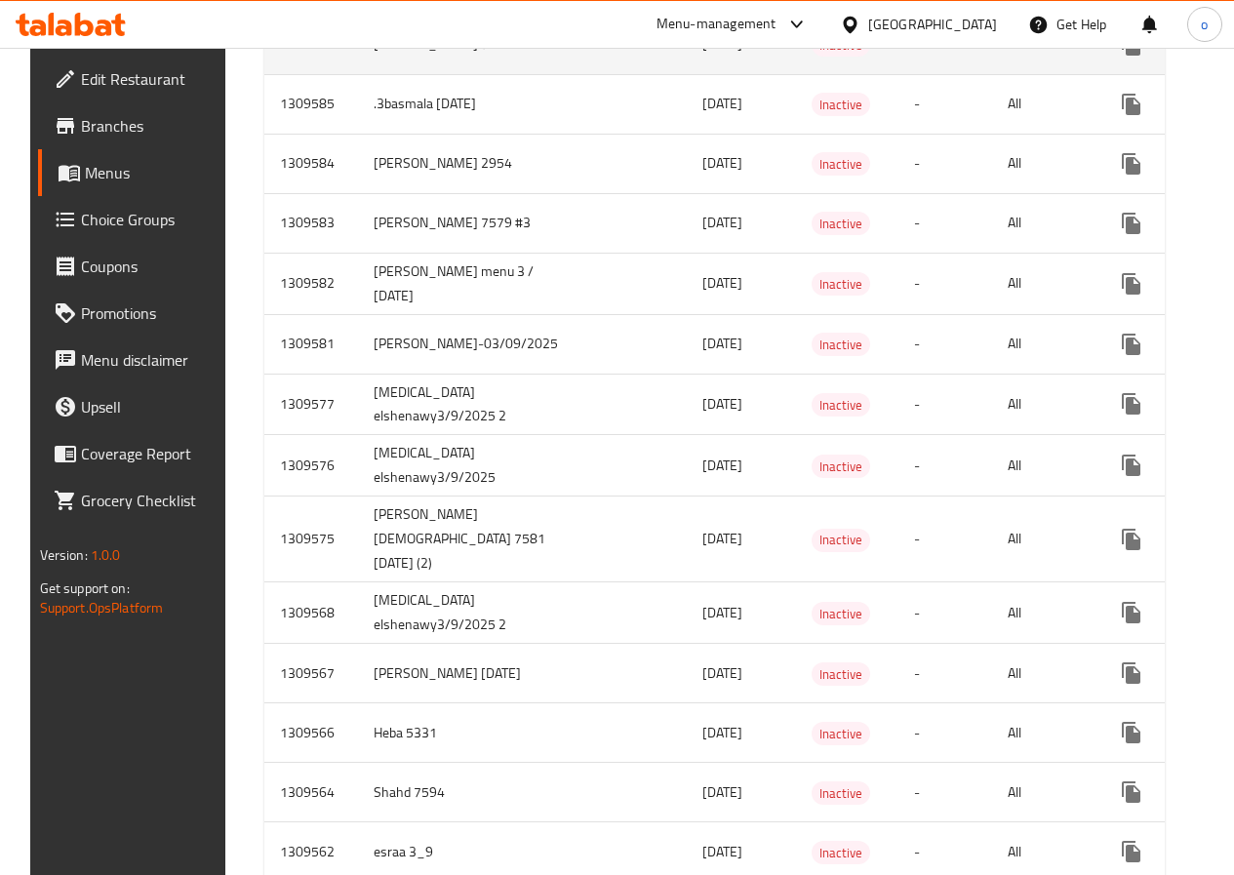
scroll to position [975, 0]
